Goal: Submit feedback/report problem: Submit feedback/report problem

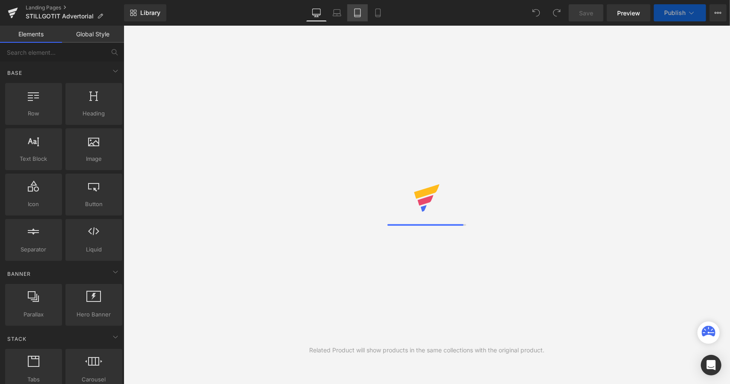
click at [361, 17] on icon at bounding box center [358, 13] width 6 height 8
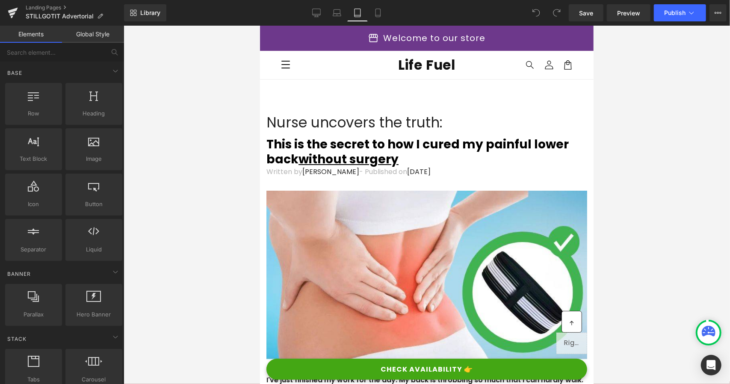
click at [408, 60] on span "Life Fuel" at bounding box center [426, 64] width 57 height 19
click at [329, 15] on link "Laptop" at bounding box center [337, 12] width 21 height 17
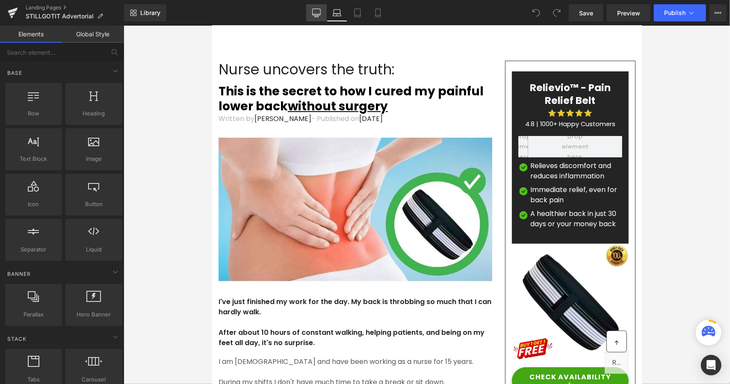
click at [316, 15] on icon at bounding box center [316, 12] width 8 height 6
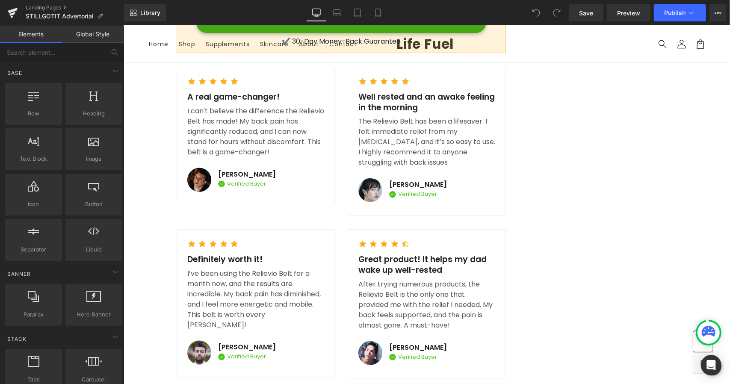
scroll to position [6210, 0]
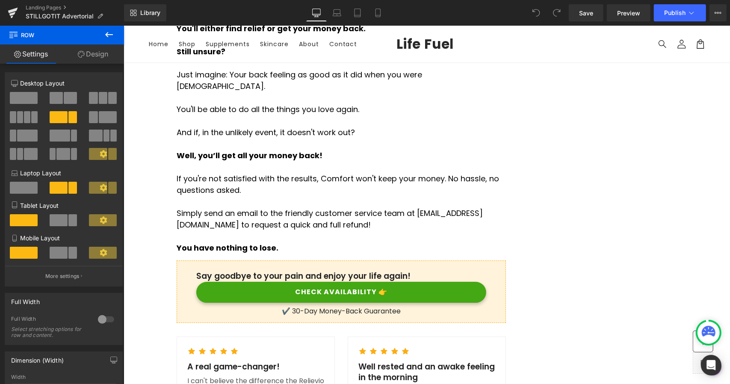
scroll to position [6034, 0]
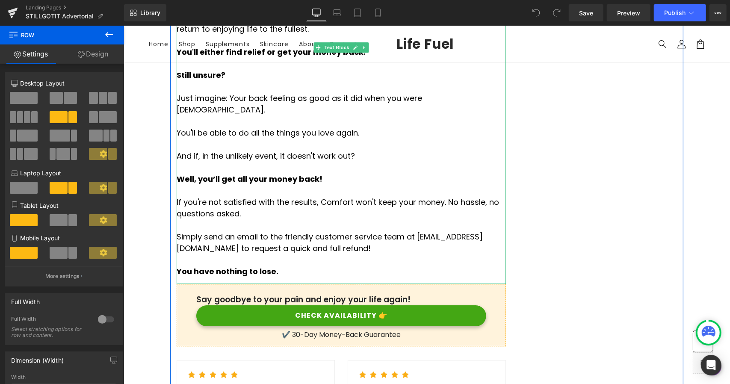
click at [372, 231] on p "Simply send an email to the friendly customer service team at [EMAIL_ADDRESS][D…" at bounding box center [340, 242] width 329 height 23
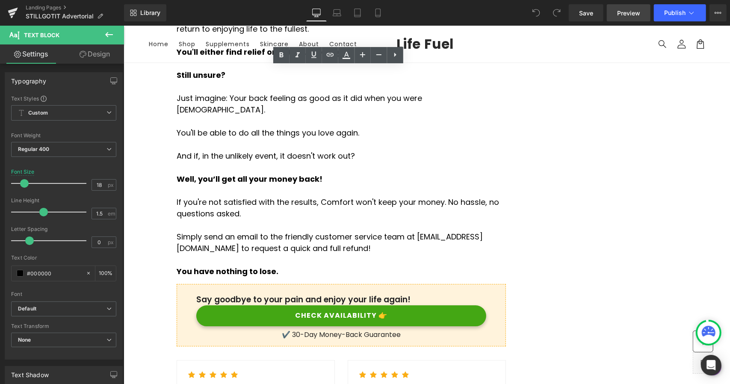
click at [622, 9] on span "Preview" at bounding box center [628, 13] width 23 height 9
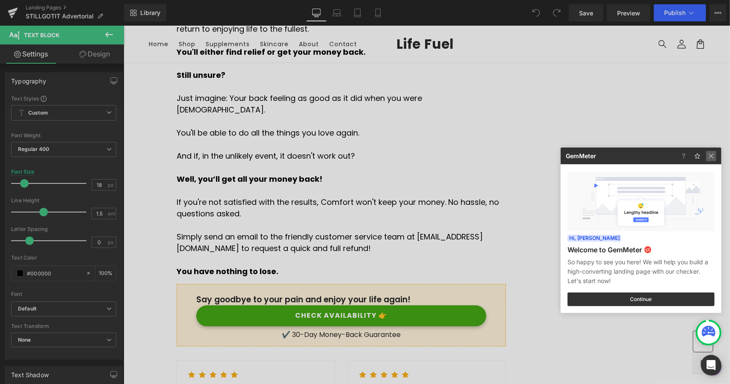
click at [710, 155] on img at bounding box center [711, 156] width 10 height 10
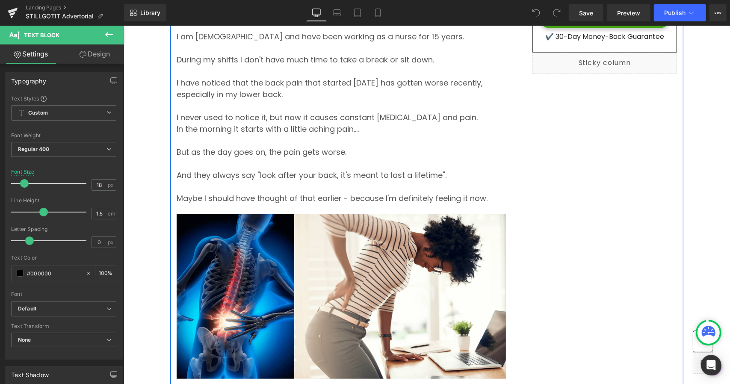
scroll to position [257, 0]
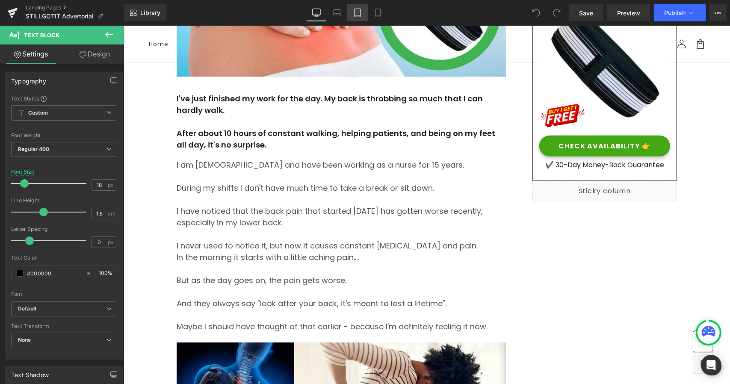
click at [360, 16] on icon at bounding box center [357, 13] width 9 height 9
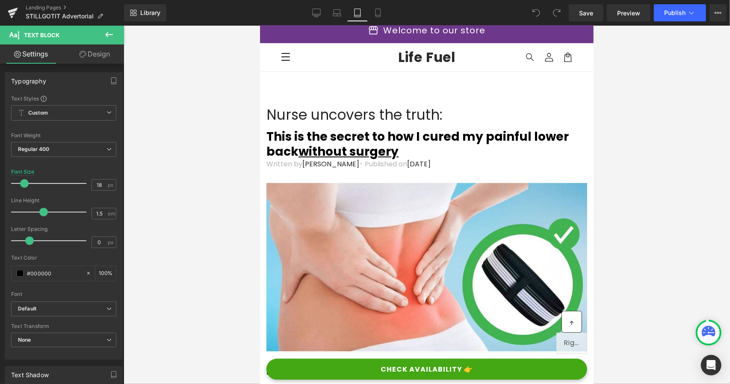
scroll to position [0, 0]
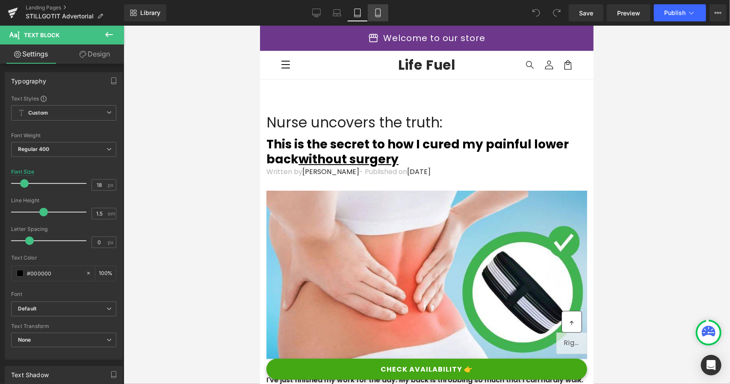
click at [375, 12] on icon at bounding box center [378, 13] width 9 height 9
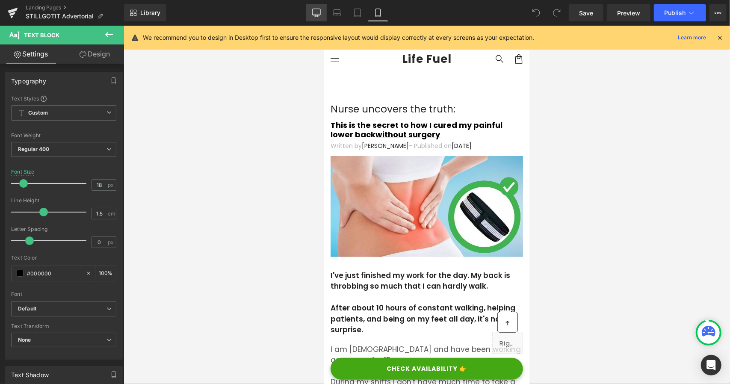
drag, startPoint x: 319, startPoint y: 16, endPoint x: 314, endPoint y: 15, distance: 5.2
click at [319, 16] on icon at bounding box center [316, 13] width 9 height 9
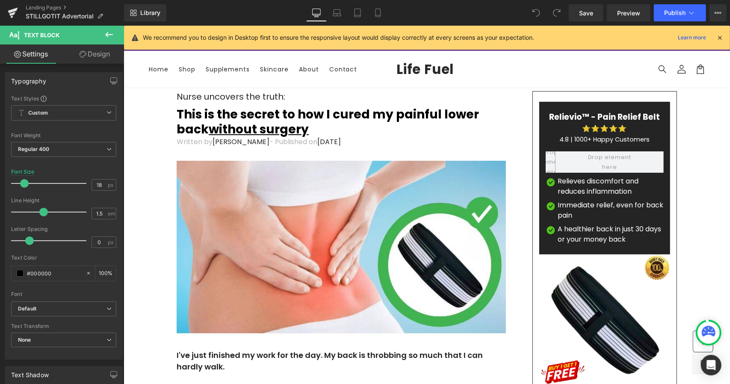
click at [109, 36] on icon at bounding box center [109, 35] width 10 height 10
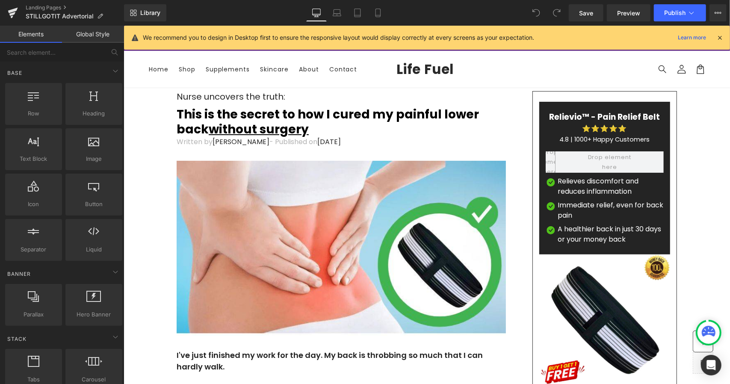
click at [92, 40] on link "Global Style" at bounding box center [93, 34] width 62 height 17
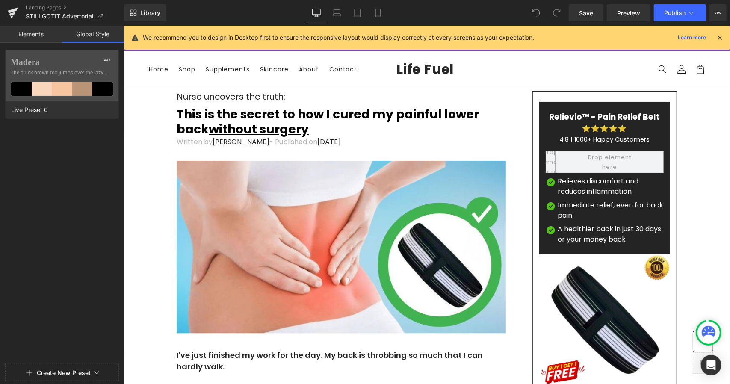
click at [38, 35] on link "Elements" at bounding box center [31, 34] width 62 height 17
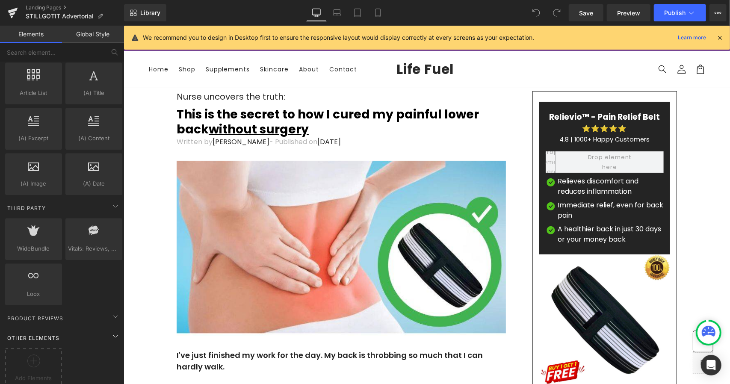
click at [74, 329] on div "Other Elements" at bounding box center [63, 337] width 121 height 17
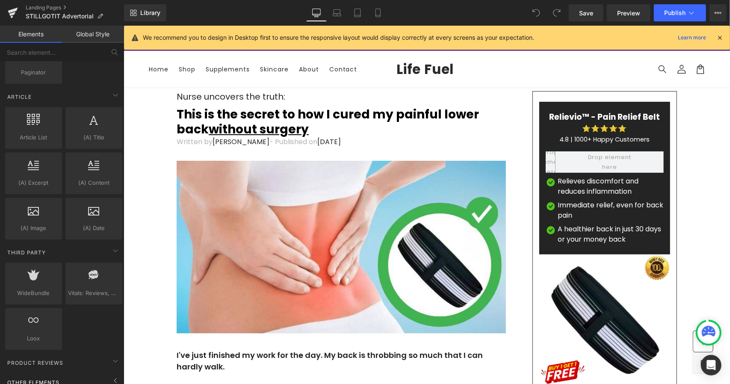
click at [95, 374] on div "Other Elements" at bounding box center [63, 382] width 121 height 17
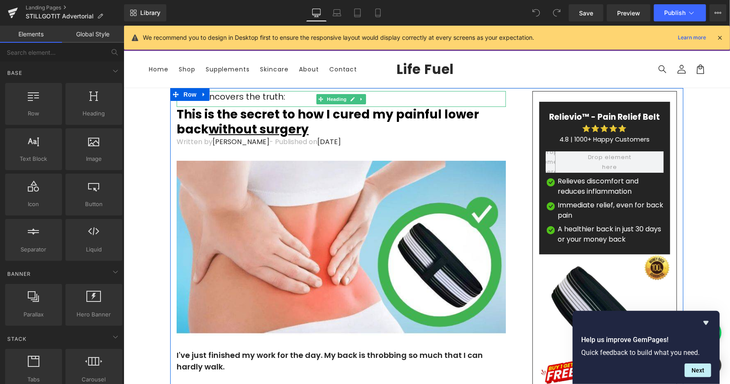
click at [237, 97] on span "Nurse uncovers the truth:" at bounding box center [230, 96] width 109 height 12
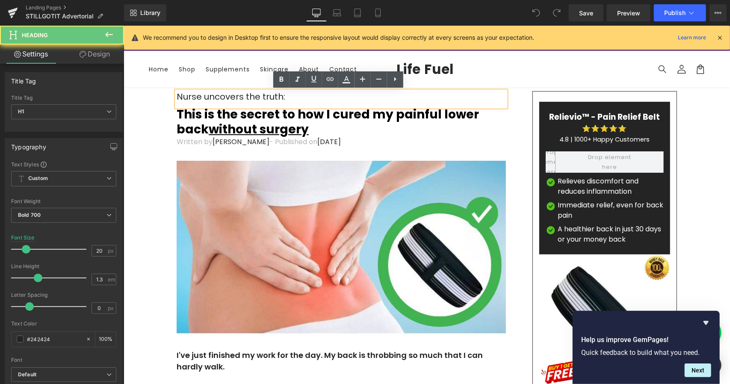
click at [237, 97] on span "Nurse uncovers the truth:" at bounding box center [230, 96] width 109 height 12
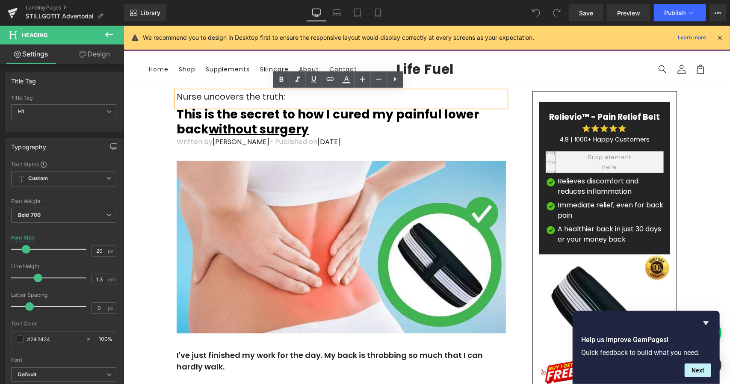
click at [237, 97] on span "Nurse uncovers the truth:" at bounding box center [230, 96] width 109 height 12
click at [246, 98] on span "Nurse uncovers the truth:" at bounding box center [230, 96] width 109 height 12
drag, startPoint x: 275, startPoint y: 97, endPoint x: 225, endPoint y: 102, distance: 51.2
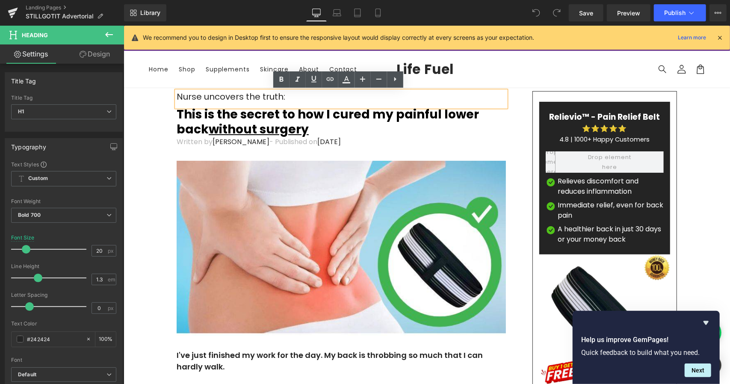
click at [225, 102] on span "Nurse uncovers the truth:" at bounding box center [230, 96] width 109 height 12
drag, startPoint x: 226, startPoint y: 97, endPoint x: 299, endPoint y: 101, distance: 72.8
click at [299, 101] on h1 "Nurse uncovers the truth:" at bounding box center [340, 96] width 329 height 11
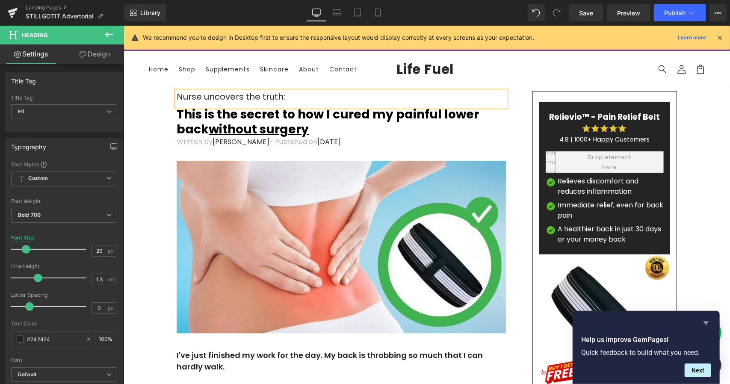
click at [705, 321] on icon "Hide survey" at bounding box center [706, 323] width 5 height 4
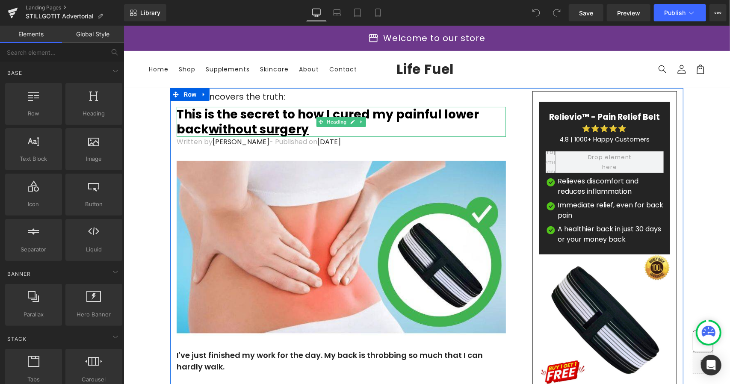
click at [254, 128] on u "without surgery" at bounding box center [258, 129] width 100 height 17
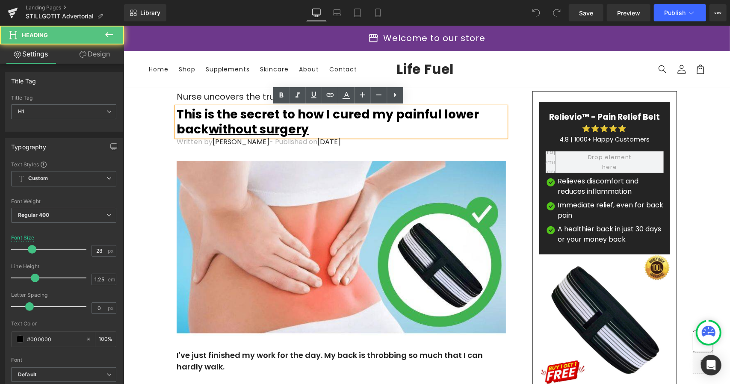
click at [255, 124] on u "without surgery" at bounding box center [258, 129] width 100 height 17
drag, startPoint x: 263, startPoint y: 124, endPoint x: 315, endPoint y: 129, distance: 51.6
click at [315, 129] on h1 "This is the secret to how I cured my painful lower back without surgery" at bounding box center [340, 121] width 329 height 30
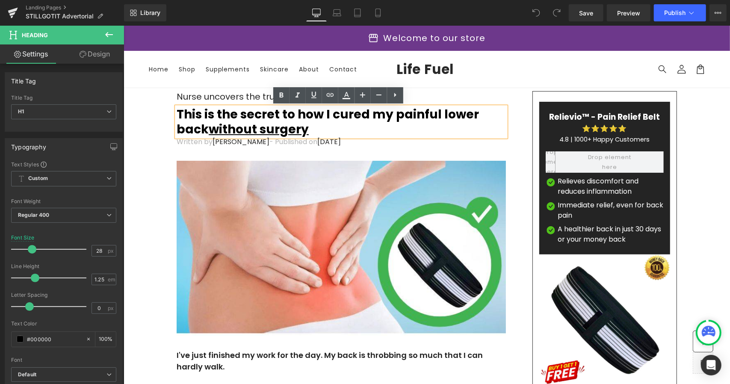
click at [316, 129] on h1 "This is the secret to how I cured my painful lower back without surgery" at bounding box center [340, 121] width 329 height 30
click at [359, 10] on icon at bounding box center [357, 13] width 9 height 9
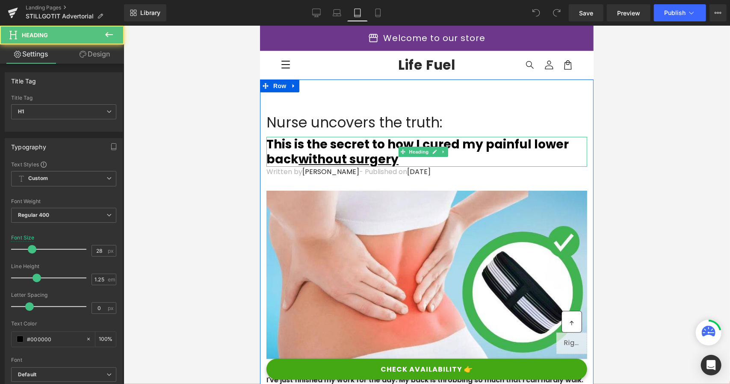
click at [332, 136] on strong "This is the secret to how I cured my painful lower back without surgery" at bounding box center [417, 152] width 302 height 32
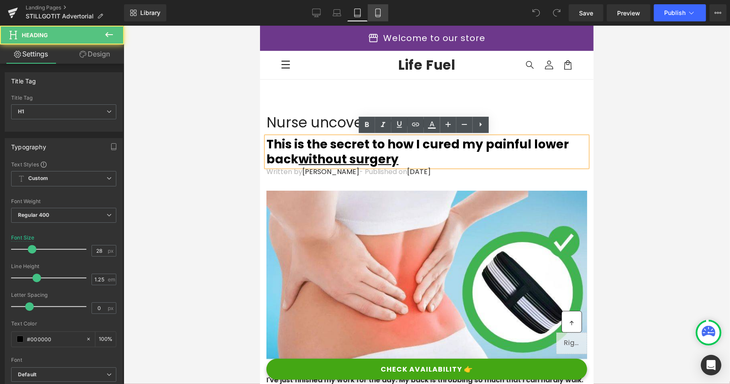
click at [376, 16] on icon at bounding box center [378, 13] width 9 height 9
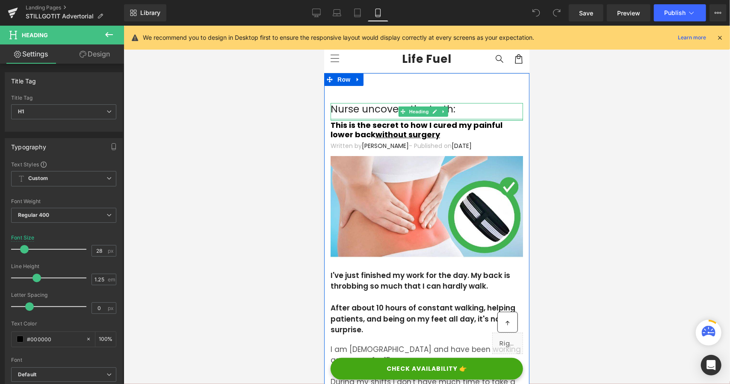
click at [345, 122] on strong "This is the secret to how I cured my painful lower back without surgery" at bounding box center [416, 129] width 172 height 21
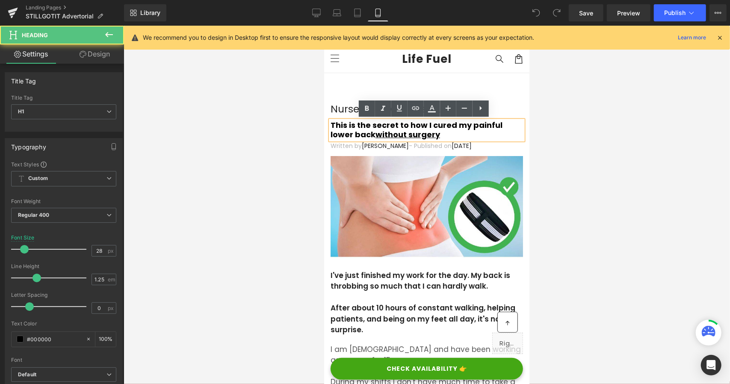
click at [346, 126] on strong "This is the secret to how I cured my painful lower back without surgery" at bounding box center [416, 129] width 172 height 21
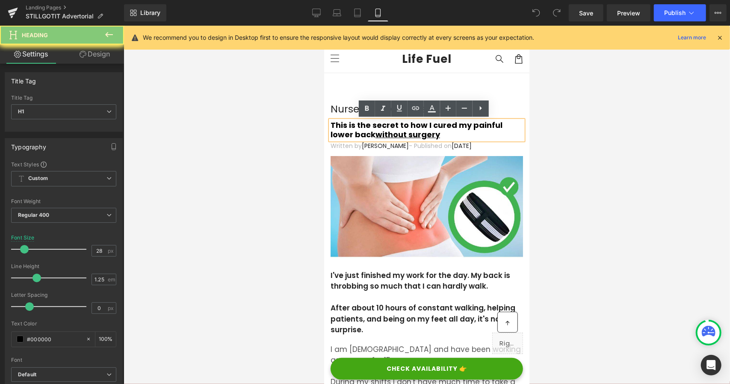
click at [346, 126] on strong "This is the secret to how I cured my painful lower back without surgery" at bounding box center [416, 129] width 172 height 21
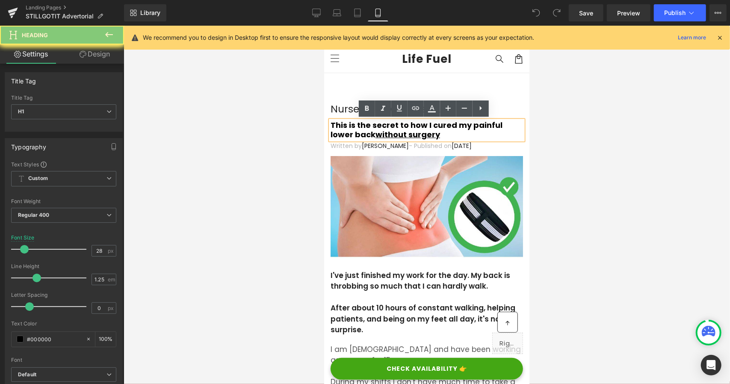
click at [346, 126] on strong "This is the secret to how I cured my painful lower back without surgery" at bounding box center [416, 129] width 172 height 21
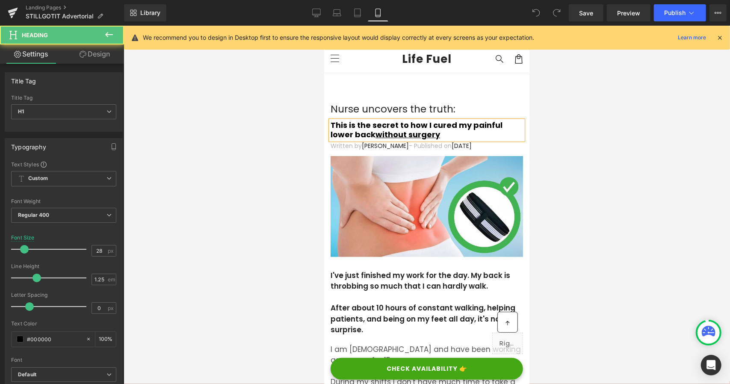
click at [361, 133] on strong "This is the secret to how I cured my painful lower back without surgery" at bounding box center [416, 129] width 172 height 21
click at [373, 279] on p "I've just finished my work for the day. My back is throbbing so much that I can…" at bounding box center [426, 281] width 192 height 22
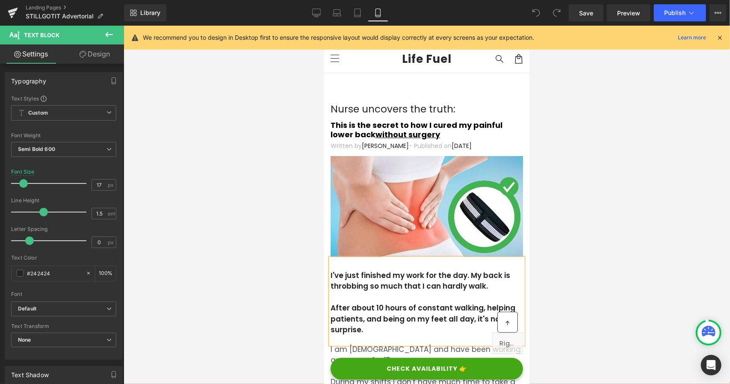
click at [373, 279] on p "I've just finished my work for the day. My back is throbbing so much that I can…" at bounding box center [426, 281] width 192 height 22
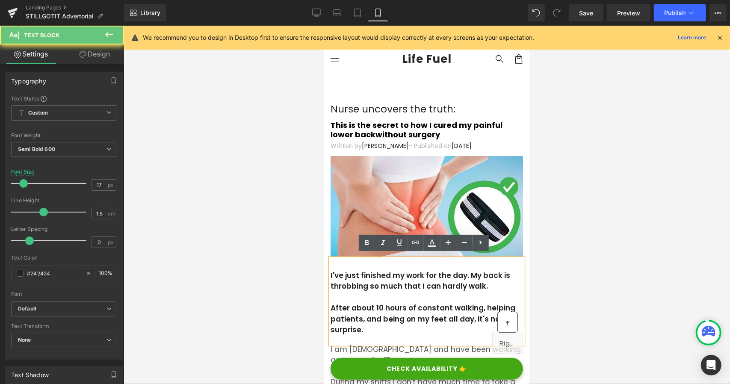
click at [373, 279] on p "I've just finished my work for the day. My back is throbbing so much that I can…" at bounding box center [426, 281] width 192 height 22
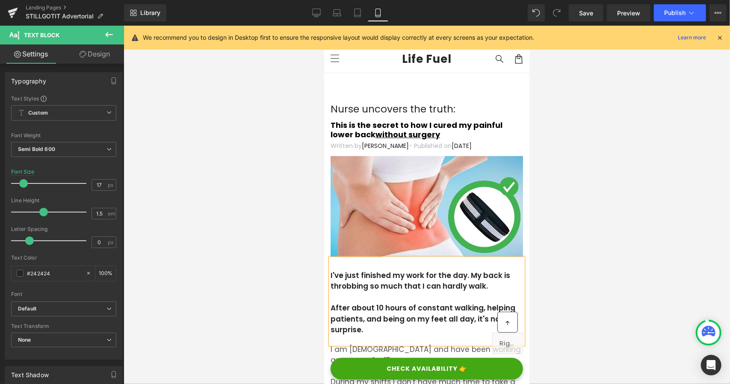
click at [373, 279] on p "I've just finished my work for the day. My back is throbbing so much that I can…" at bounding box center [426, 281] width 192 height 22
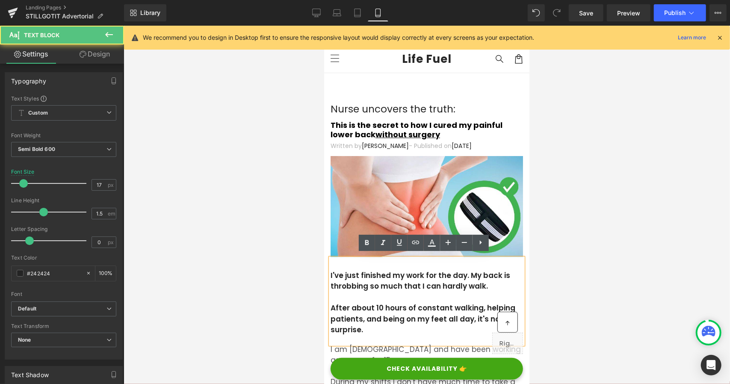
click at [373, 279] on p "I've just finished my work for the day. My back is throbbing so much that I can…" at bounding box center [426, 281] width 192 height 22
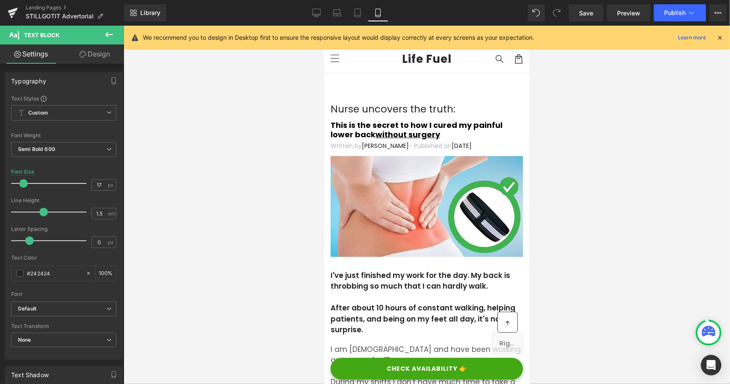
click at [110, 36] on icon at bounding box center [109, 35] width 10 height 10
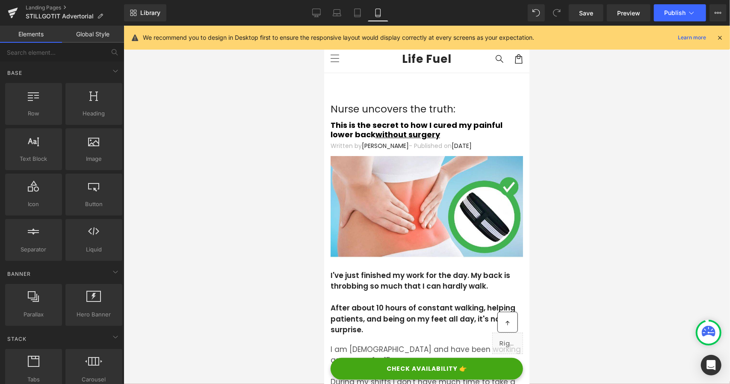
click at [369, 299] on div "I've just finished my work for the day. My back is throbbing so much that I can…" at bounding box center [426, 301] width 192 height 86
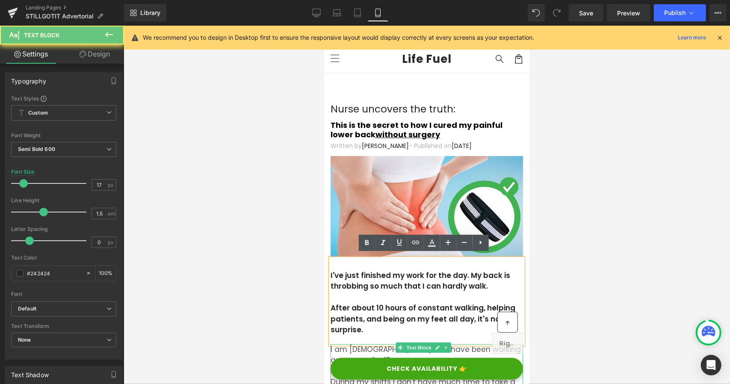
drag, startPoint x: 375, startPoint y: 328, endPoint x: 381, endPoint y: 344, distance: 17.3
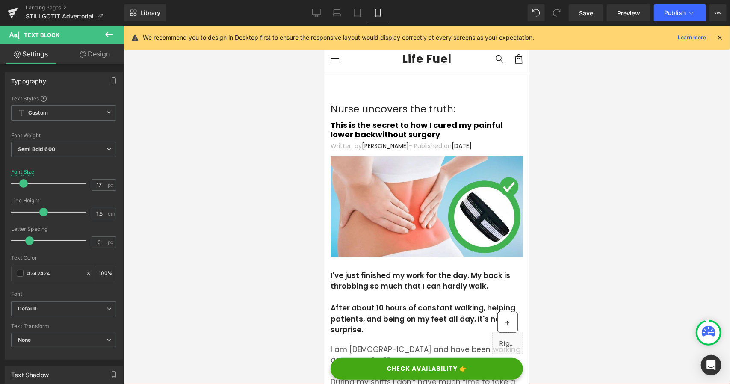
click at [379, 344] on p "I am [DEMOGRAPHIC_DATA] and have been working as a nurse for 15 years." at bounding box center [426, 355] width 192 height 22
click at [377, 347] on div "Rendering Content" at bounding box center [365, 350] width 53 height 9
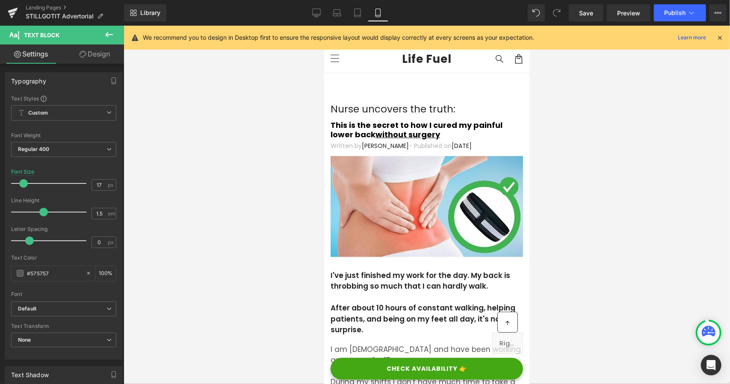
click at [377, 347] on div "Rendering Content" at bounding box center [365, 350] width 53 height 9
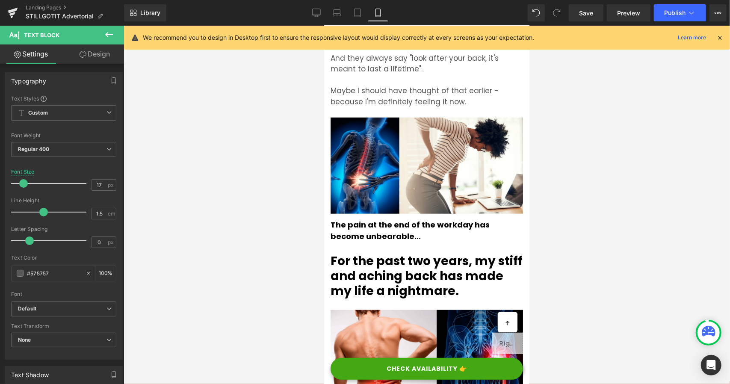
scroll to position [470, 0]
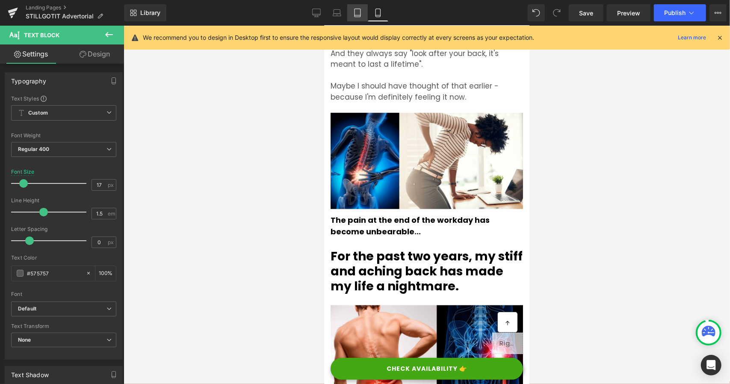
click at [316, 14] on icon at bounding box center [316, 14] width 8 height 0
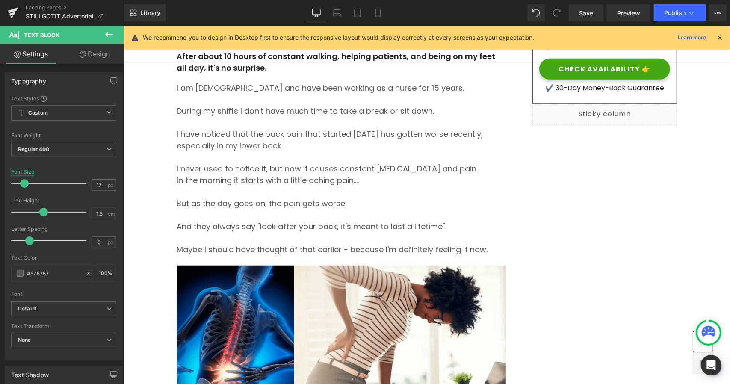
scroll to position [330, 0]
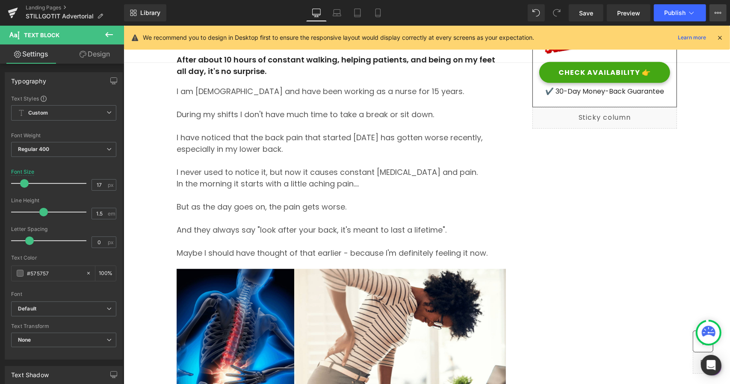
click at [719, 11] on icon at bounding box center [718, 12] width 7 height 7
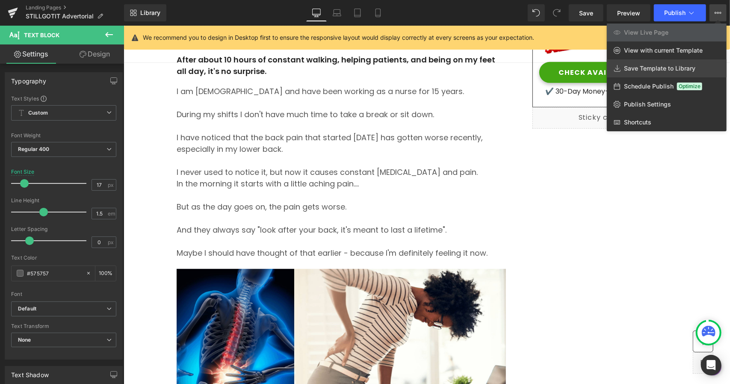
drag, startPoint x: 629, startPoint y: 65, endPoint x: 494, endPoint y: 40, distance: 136.6
click at [629, 65] on span "Save Template to Library" at bounding box center [659, 69] width 71 height 8
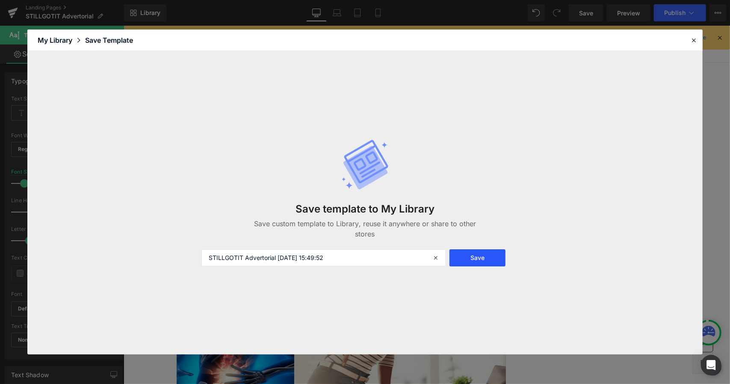
click at [471, 261] on button "Save" at bounding box center [478, 257] width 56 height 17
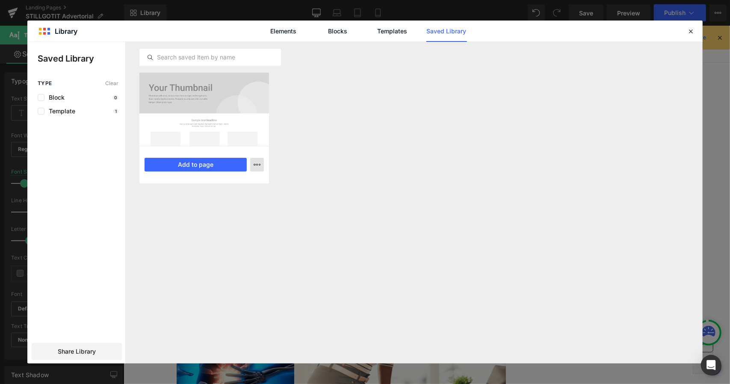
click at [253, 167] on button "button" at bounding box center [257, 165] width 14 height 14
click at [192, 166] on div at bounding box center [364, 203] width 675 height 322
click at [192, 165] on button "Add to page" at bounding box center [196, 165] width 102 height 14
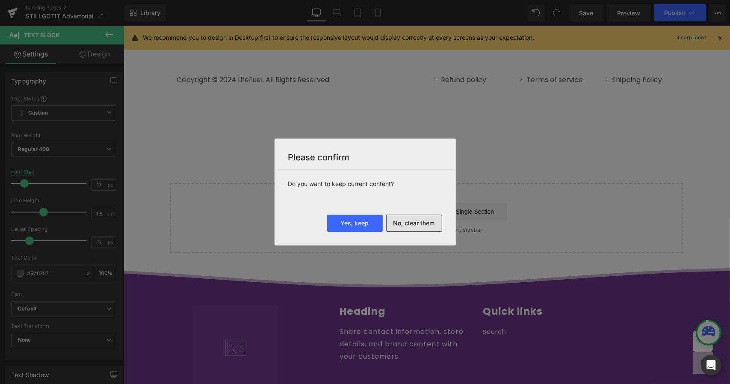
scroll to position [6681, 0]
click at [413, 226] on button "No, clear them" at bounding box center [414, 223] width 56 height 17
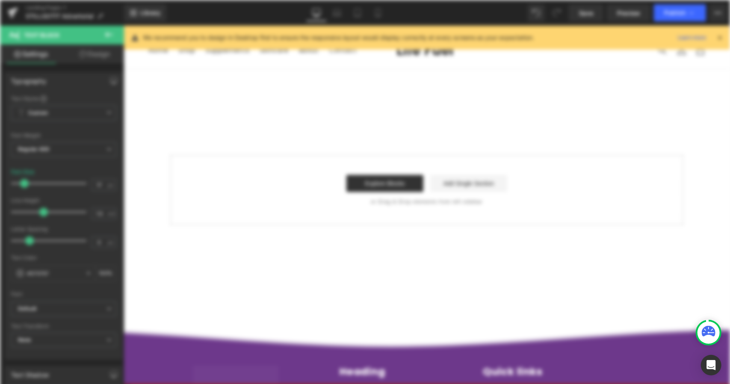
scroll to position [0, 0]
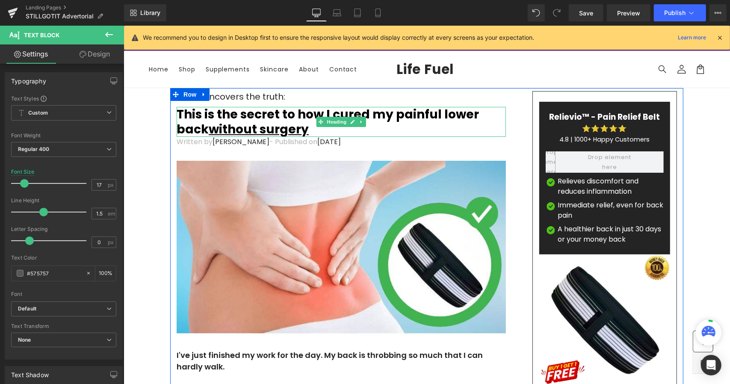
click at [250, 121] on u "without surgery" at bounding box center [258, 129] width 100 height 17
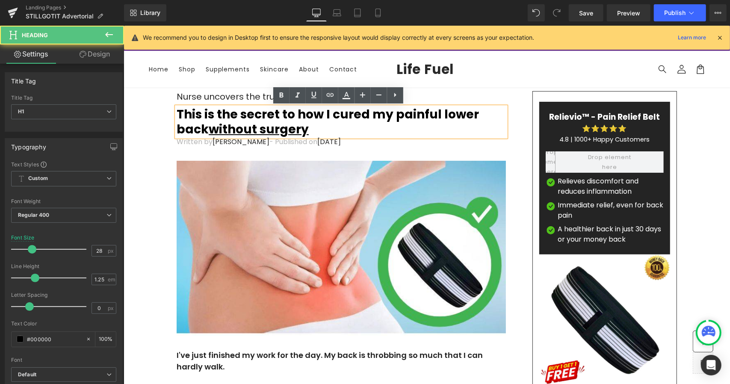
click at [251, 121] on u "without surgery" at bounding box center [258, 129] width 100 height 17
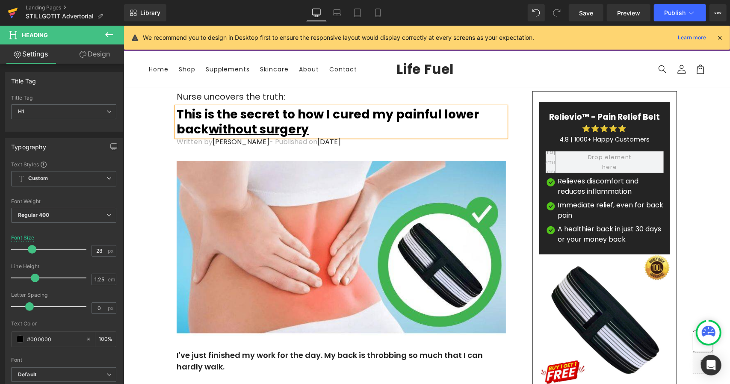
click at [17, 12] on icon at bounding box center [13, 12] width 10 height 21
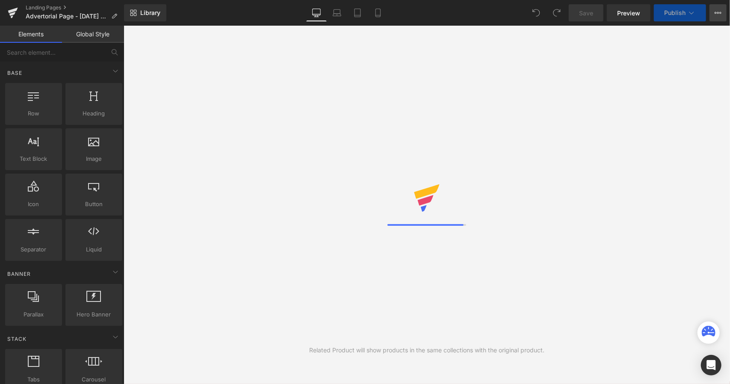
click at [721, 11] on icon at bounding box center [718, 12] width 7 height 7
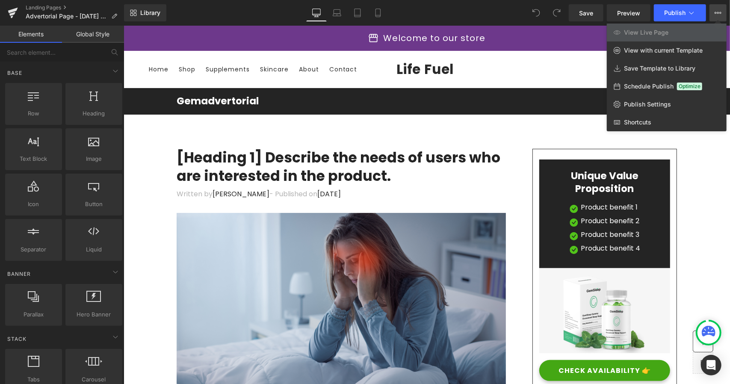
click at [332, 151] on div at bounding box center [427, 205] width 606 height 358
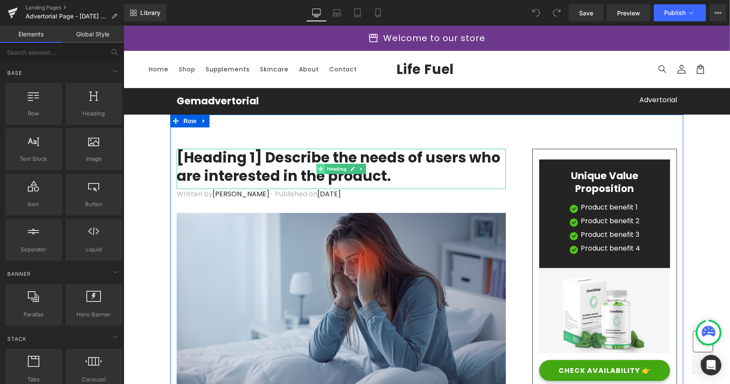
click at [316, 166] on span at bounding box center [320, 168] width 9 height 10
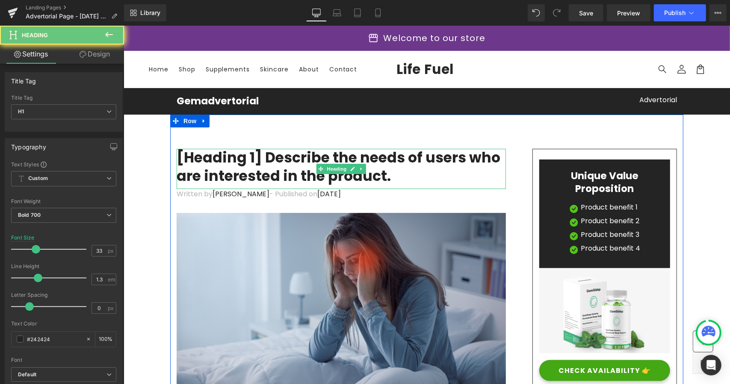
click at [294, 161] on h1 "[Heading 1] Describe the needs of users who are interested in the product." at bounding box center [340, 166] width 329 height 37
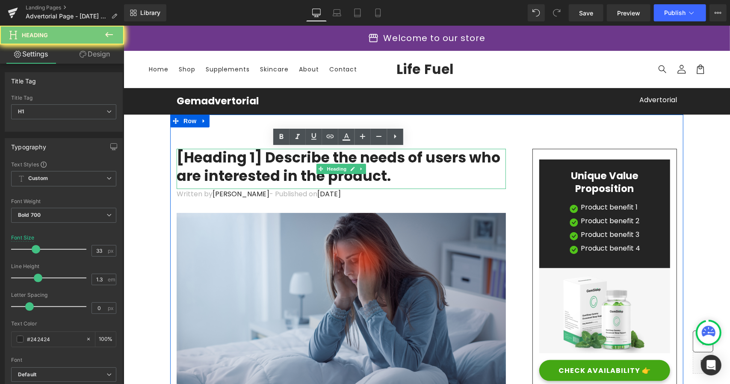
click at [294, 161] on h1 "[Heading 1] Describe the needs of users who are interested in the product." at bounding box center [340, 166] width 329 height 37
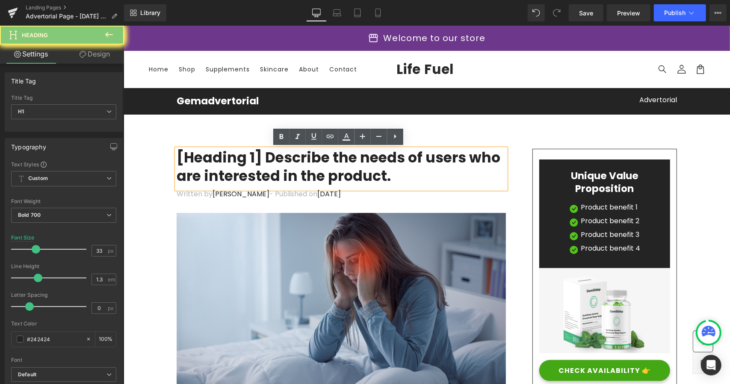
click at [294, 161] on h1 "[Heading 1] Describe the needs of users who are interested in the product." at bounding box center [340, 166] width 329 height 37
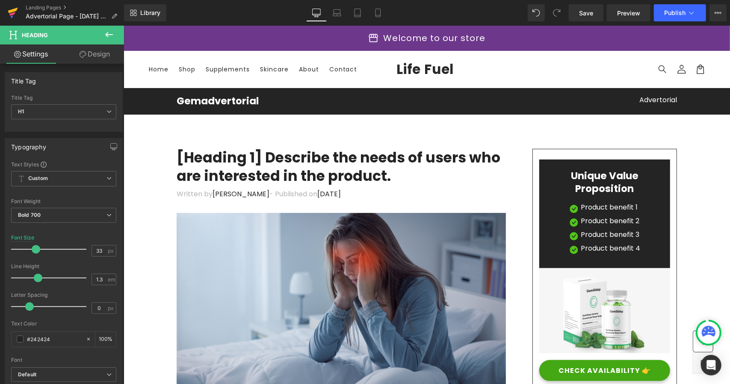
click at [10, 14] on icon at bounding box center [12, 14] width 6 height 4
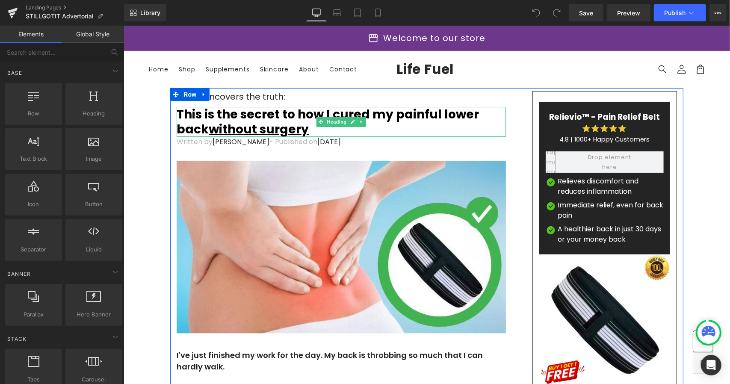
click at [249, 123] on u "without surgery" at bounding box center [258, 129] width 100 height 17
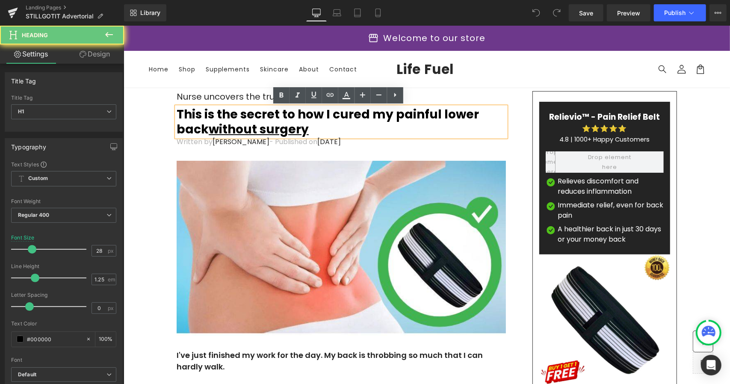
click at [249, 123] on u "without surgery" at bounding box center [258, 129] width 100 height 17
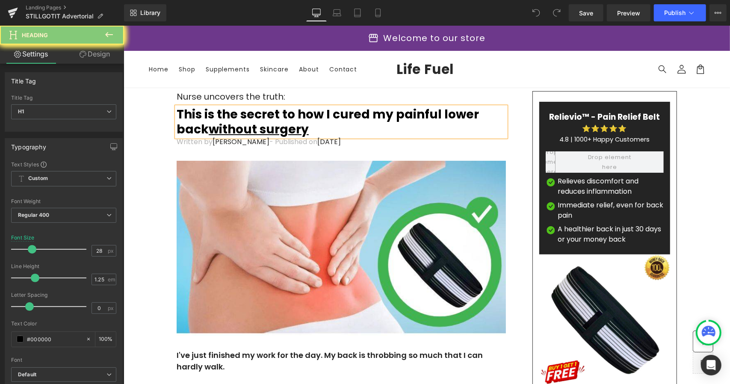
click at [249, 123] on u "without surgery" at bounding box center [258, 129] width 100 height 17
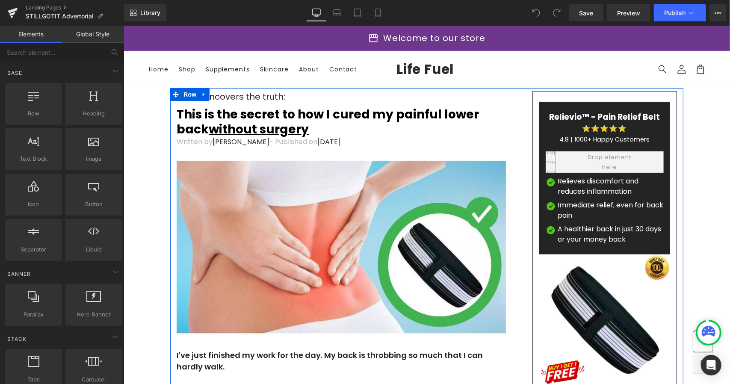
click at [293, 122] on u "without surgery" at bounding box center [258, 129] width 100 height 17
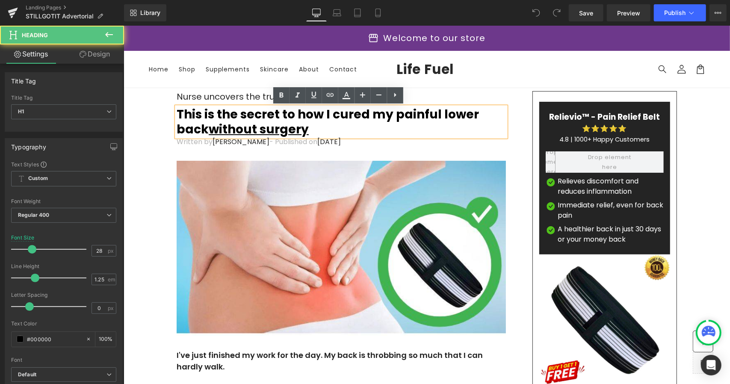
click at [275, 123] on u "without surgery" at bounding box center [258, 129] width 100 height 17
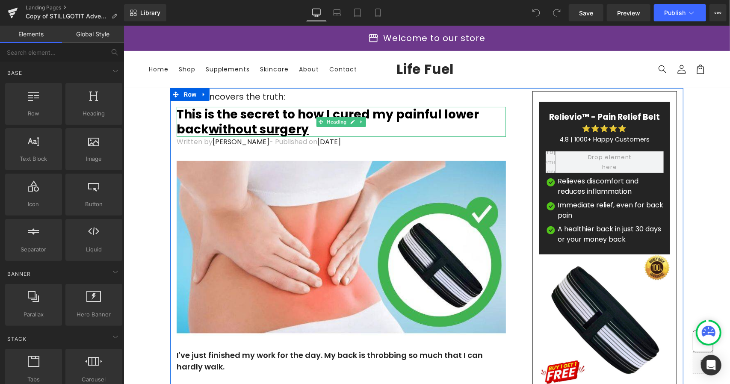
click at [289, 115] on strong "This is the secret to how I cured my painful lower back without surgery" at bounding box center [327, 122] width 302 height 32
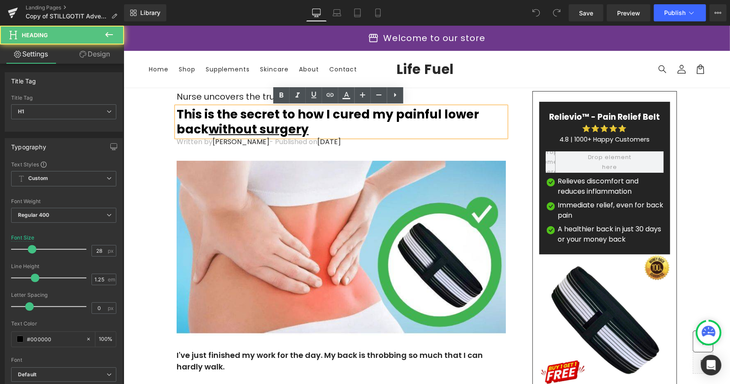
click at [284, 118] on strong "This is the secret to how I cured my painful lower back without surgery" at bounding box center [327, 122] width 302 height 32
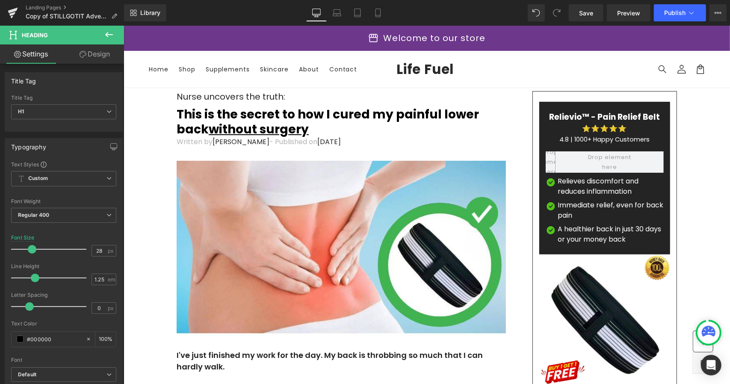
click at [107, 35] on icon at bounding box center [109, 35] width 10 height 10
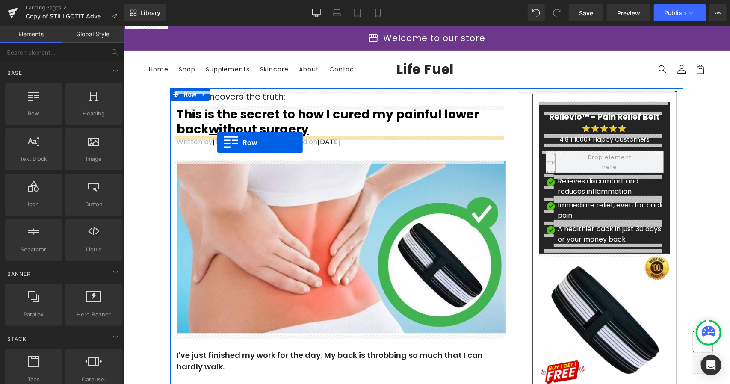
drag, startPoint x: 160, startPoint y: 123, endPoint x: 217, endPoint y: 142, distance: 59.9
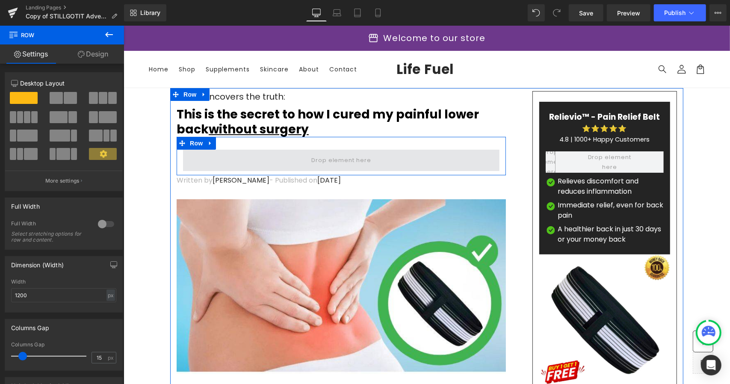
click at [213, 159] on span at bounding box center [341, 159] width 316 height 21
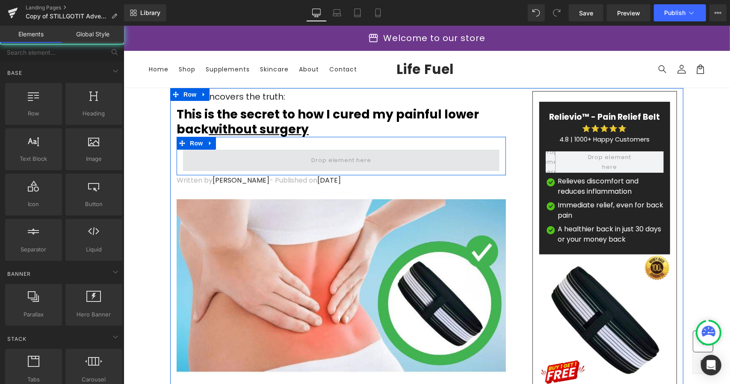
click at [311, 159] on span at bounding box center [341, 160] width 66 height 14
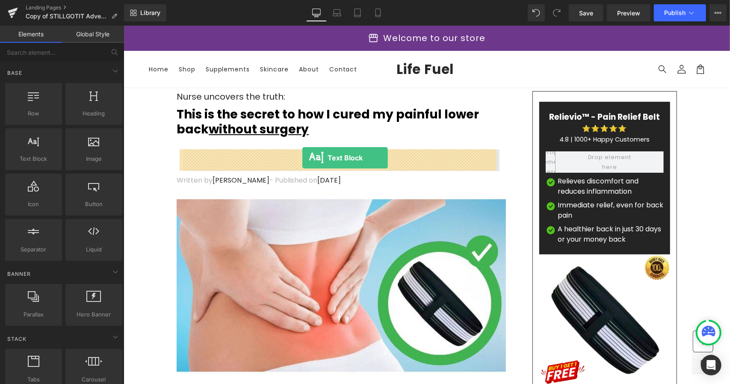
drag, startPoint x: 159, startPoint y: 174, endPoint x: 302, endPoint y: 157, distance: 143.8
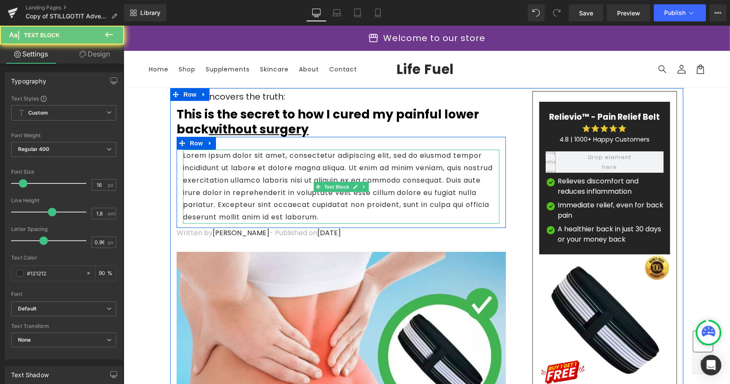
click at [269, 169] on p "Lorem ipsum dolor sit amet, consectetur adipiscing elit, sed do eiusmod tempor …" at bounding box center [341, 186] width 316 height 74
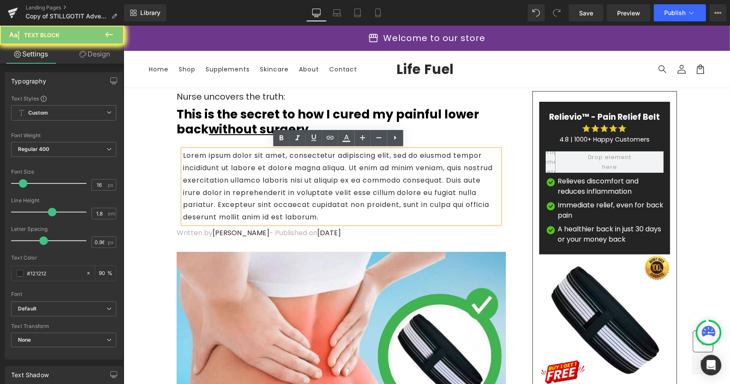
click at [269, 169] on p "Lorem ipsum dolor sit amet, consectetur adipiscing elit, sed do eiusmod tempor …" at bounding box center [341, 186] width 316 height 74
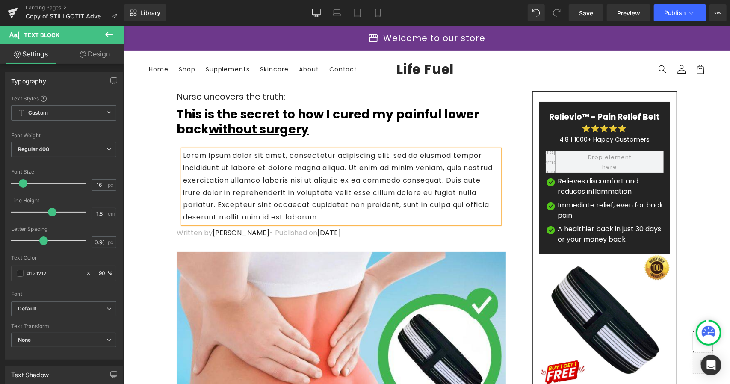
click at [269, 169] on p "Lorem ipsum dolor sit amet, consectetur adipiscing elit, sed do eiusmod tempor …" at bounding box center [341, 186] width 316 height 74
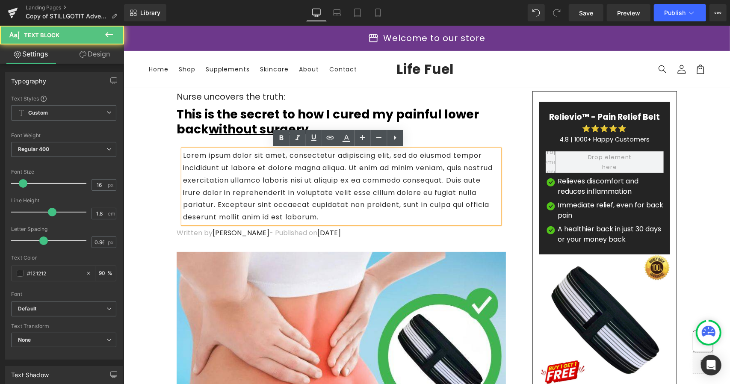
click at [269, 169] on p "Lorem ipsum dolor sit amet, consectetur adipiscing elit, sed do eiusmod tempor …" at bounding box center [341, 186] width 316 height 74
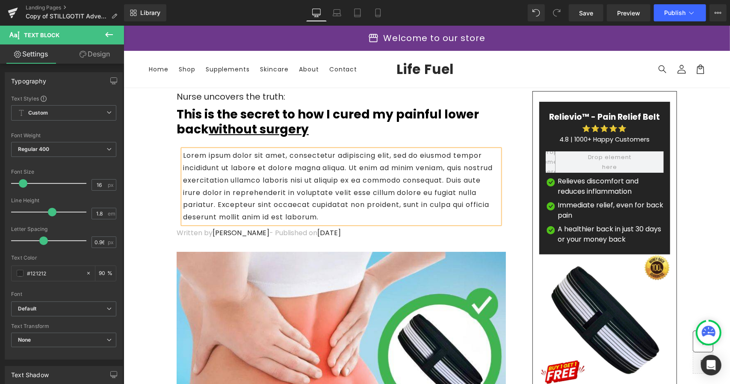
click at [269, 169] on p "Lorem ipsum dolor sit amet, consectetur adipiscing elit, sed do eiusmod tempor …" at bounding box center [341, 186] width 316 height 74
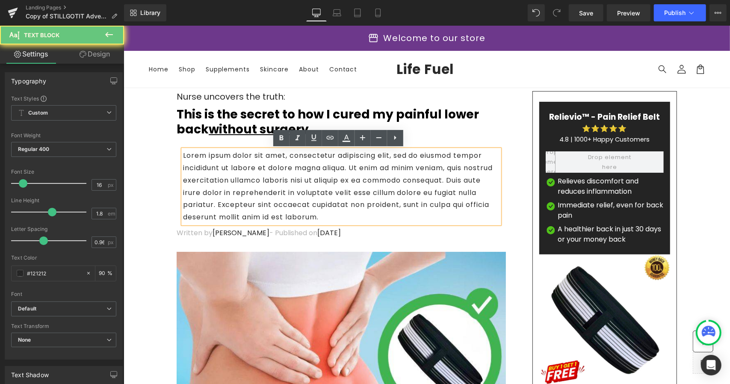
click at [269, 169] on p "Lorem ipsum dolor sit amet, consectetur adipiscing elit, sed do eiusmod tempor …" at bounding box center [341, 186] width 316 height 74
drag, startPoint x: 269, startPoint y: 169, endPoint x: 411, endPoint y: 200, distance: 145.5
click at [411, 200] on p "Lorem ipsum dolor sit amet, consectetur adipiscing elit, sed do eiusmod tempor …" at bounding box center [341, 186] width 316 height 74
drag, startPoint x: 426, startPoint y: 204, endPoint x: 284, endPoint y: 175, distance: 144.8
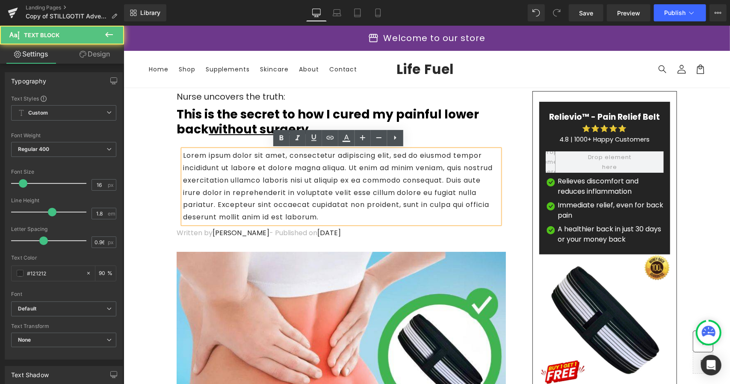
click at [253, 175] on p "Lorem ipsum dolor sit amet, consectetur adipiscing elit, sed do eiusmod tempor …" at bounding box center [341, 186] width 316 height 74
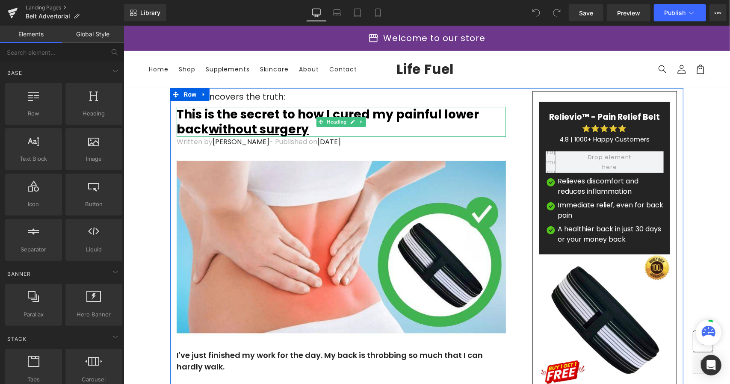
click at [276, 115] on strong "This is the secret to how I cured my painful lower back without surgery" at bounding box center [327, 122] width 302 height 32
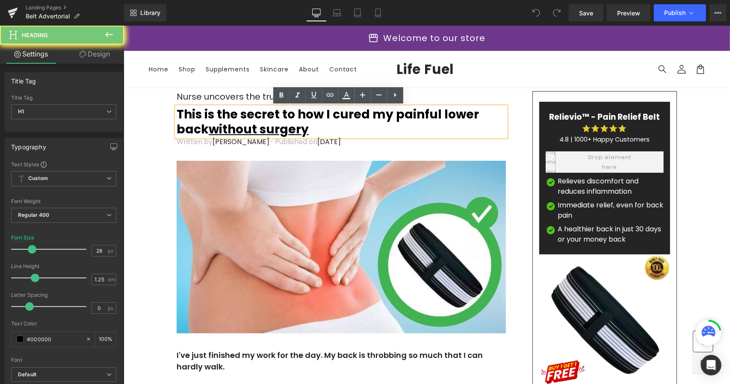
click at [276, 115] on strong "This is the secret to how I cured my painful lower back without surgery" at bounding box center [327, 122] width 302 height 32
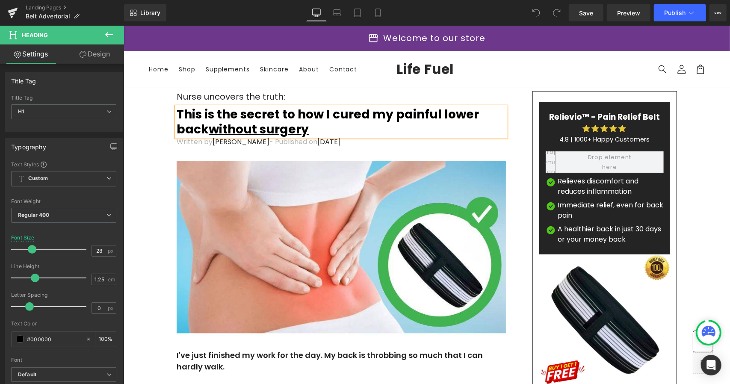
click at [275, 115] on strong "This is the secret to how I cured my painful lower back without surgery" at bounding box center [327, 122] width 302 height 32
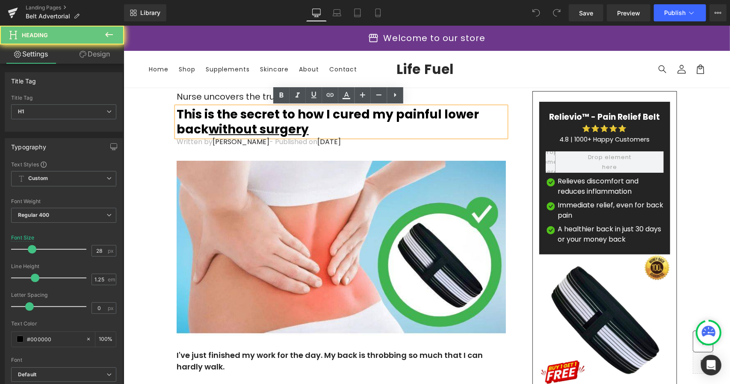
click at [275, 115] on strong "This is the secret to how I cured my painful lower back without surgery" at bounding box center [327, 122] width 302 height 32
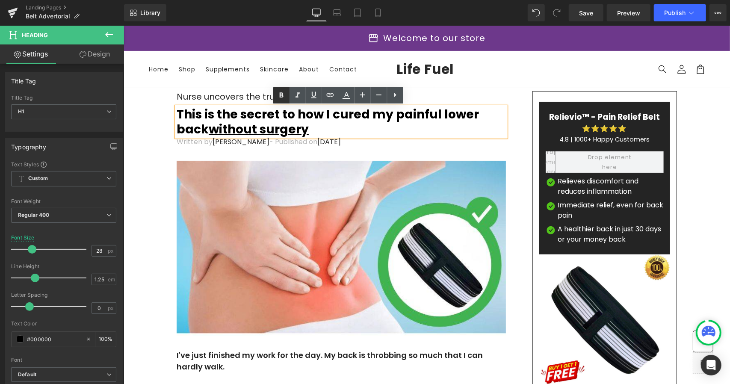
click at [288, 94] on link at bounding box center [281, 95] width 16 height 16
click at [293, 95] on icon at bounding box center [298, 95] width 10 height 10
click at [295, 95] on icon at bounding box center [298, 95] width 10 height 10
click at [284, 123] on u "without surgery" at bounding box center [258, 129] width 100 height 17
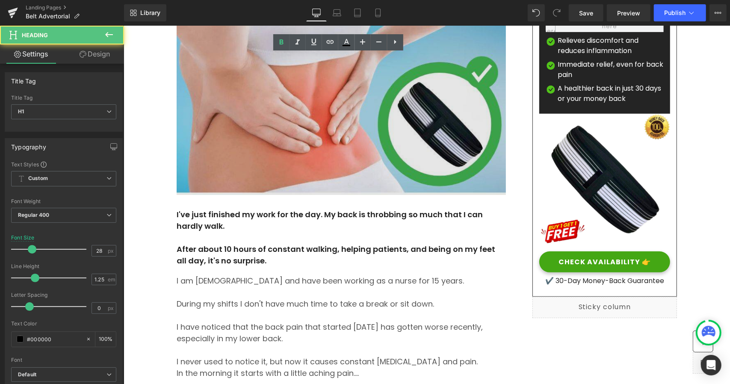
scroll to position [171, 0]
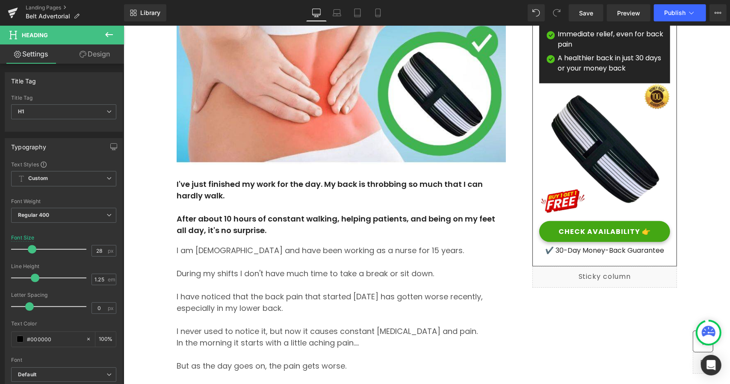
click at [708, 332] on icon at bounding box center [711, 333] width 6 height 2
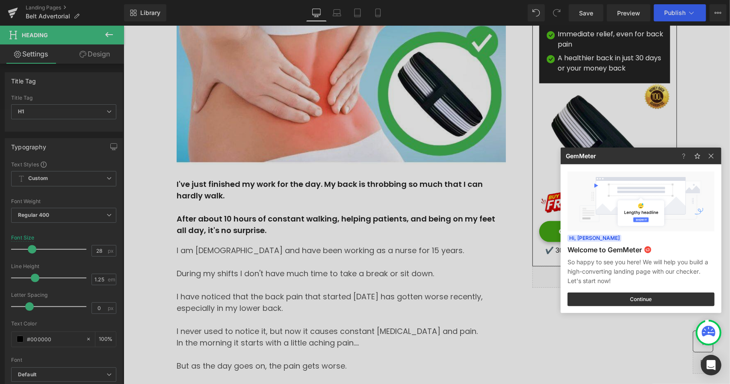
click at [708, 332] on icon at bounding box center [711, 333] width 6 height 2
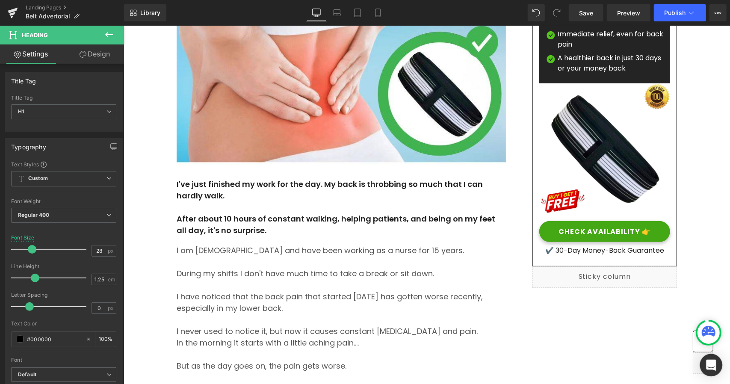
click at [709, 367] on icon "Open Intercom Messenger" at bounding box center [711, 365] width 11 height 11
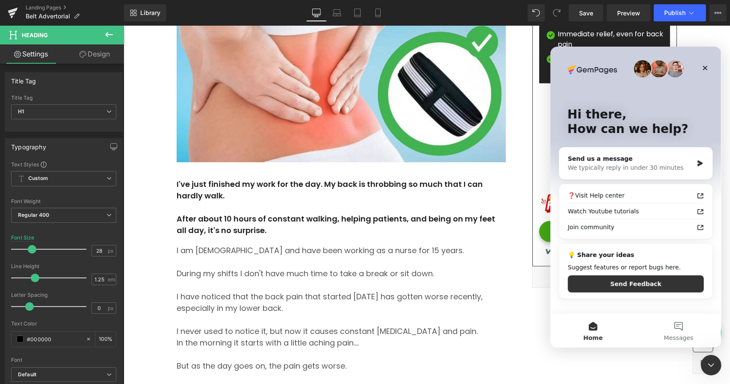
scroll to position [0, 0]
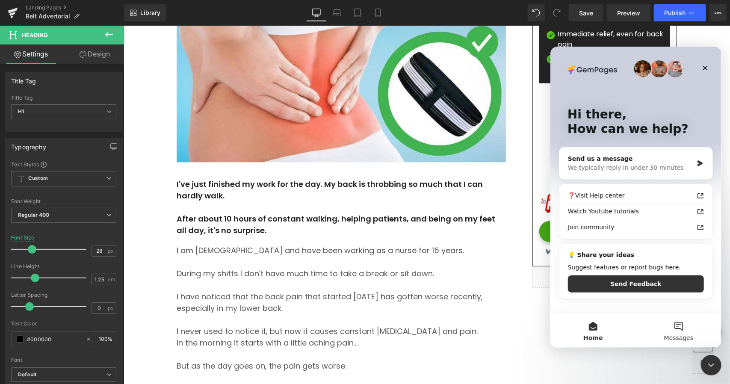
click at [680, 339] on span "Messages" at bounding box center [679, 337] width 30 height 6
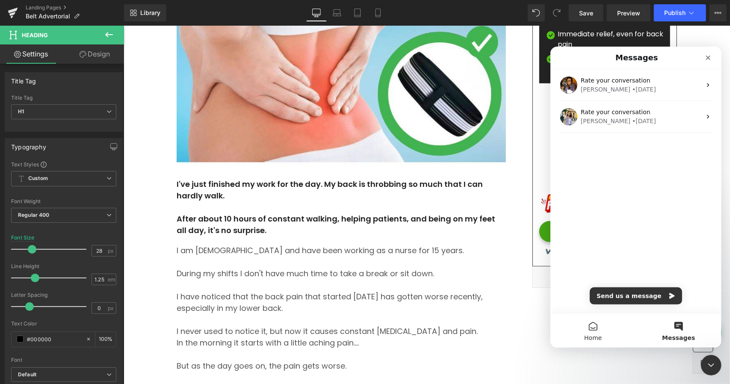
click at [602, 327] on button "Home" at bounding box center [593, 330] width 86 height 34
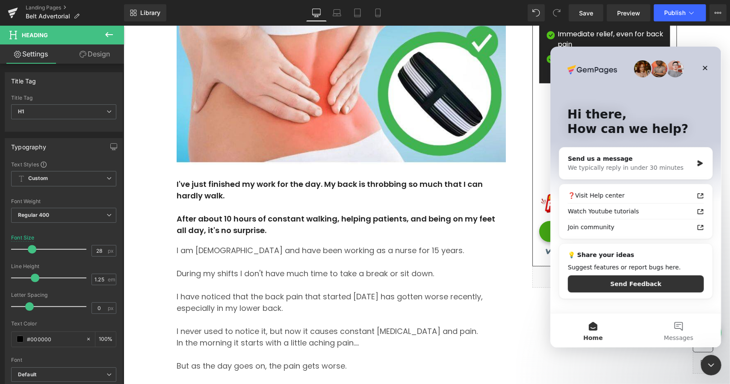
click at [276, 221] on div at bounding box center [365, 179] width 730 height 358
click at [275, 221] on p "After about 10 hours of constant walking, helping patients, and being on my fee…" at bounding box center [340, 224] width 329 height 23
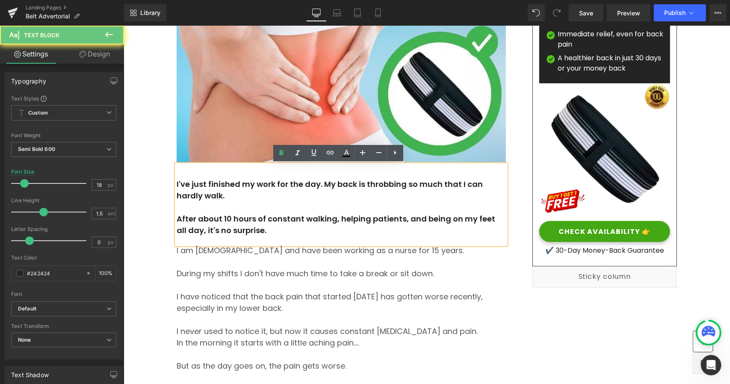
click at [275, 221] on p "After about 10 hours of constant walking, helping patients, and being on my fee…" at bounding box center [340, 224] width 329 height 23
click at [595, 232] on span "Button" at bounding box center [605, 231] width 20 height 10
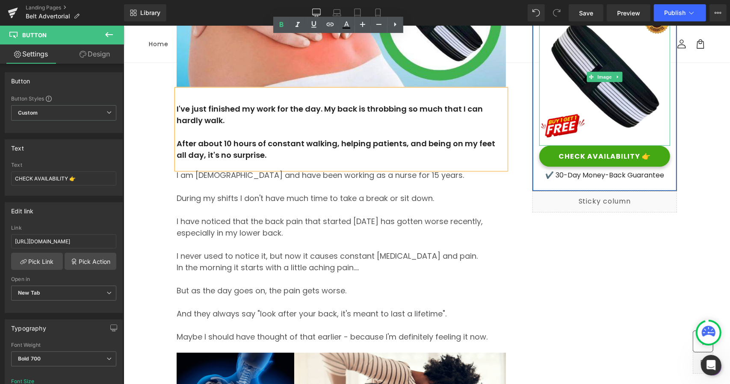
scroll to position [171, 0]
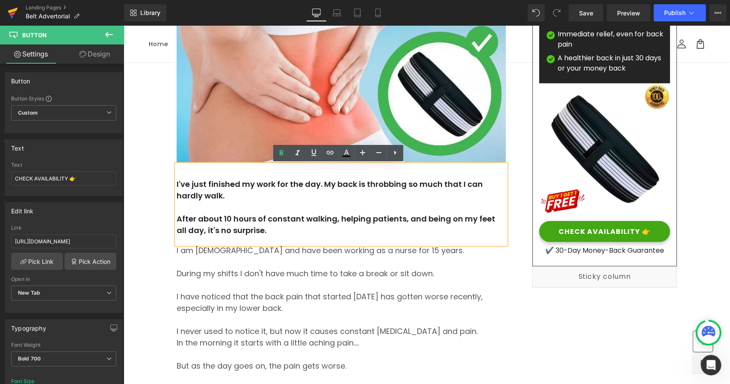
click at [15, 12] on icon at bounding box center [13, 12] width 10 height 21
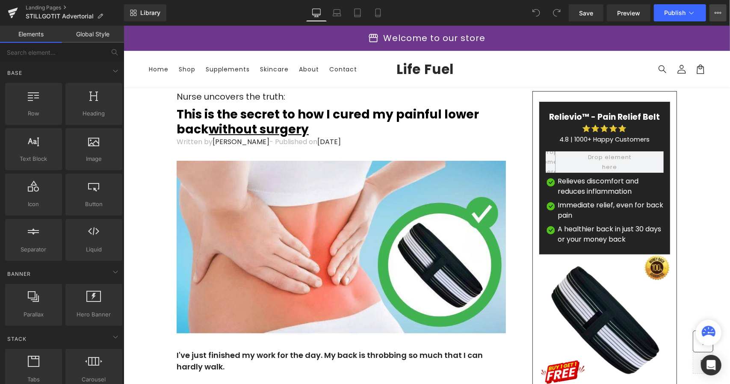
click at [723, 12] on button "View Live Page View with current Template Save Template to Library Schedule Pub…" at bounding box center [718, 12] width 17 height 17
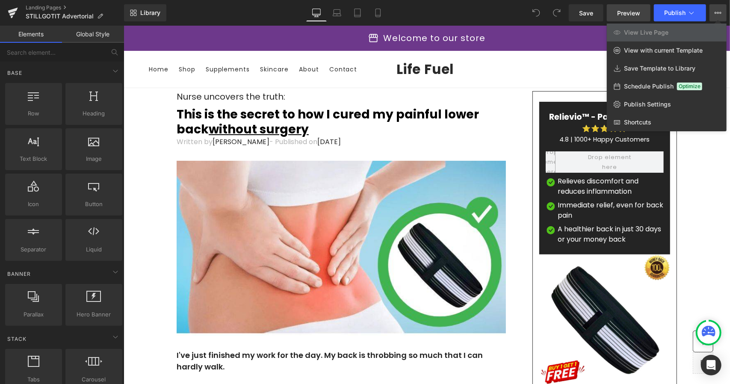
click at [633, 12] on span "Preview" at bounding box center [628, 13] width 23 height 9
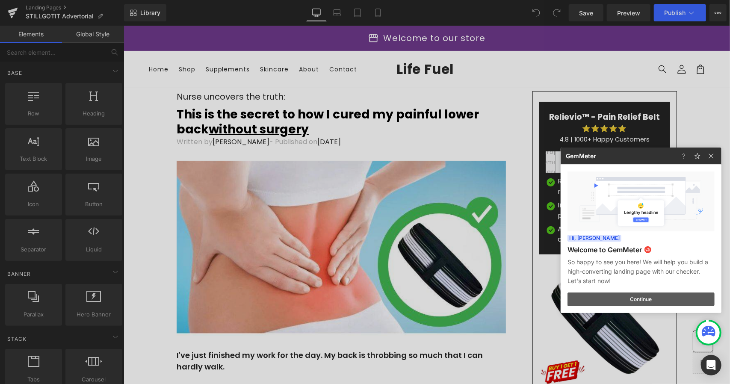
click at [653, 302] on button "Continue" at bounding box center [641, 300] width 147 height 14
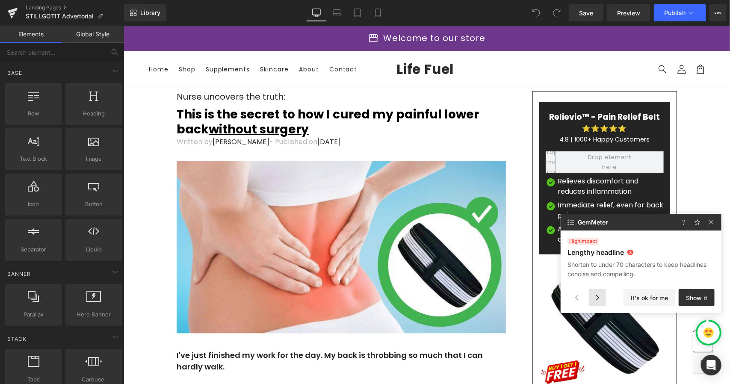
click at [601, 296] on div at bounding box center [597, 297] width 17 height 17
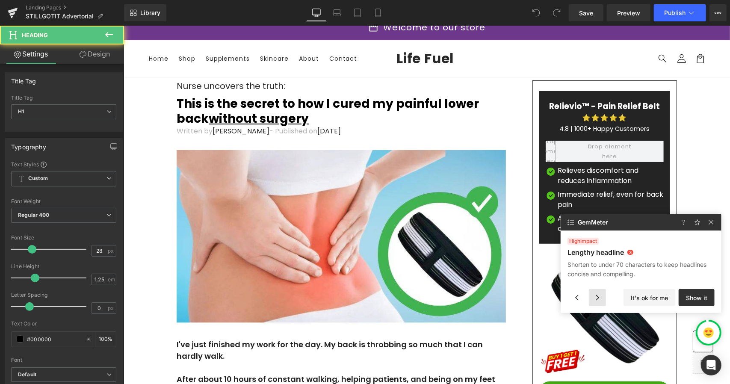
click at [600, 296] on div at bounding box center [597, 297] width 17 height 17
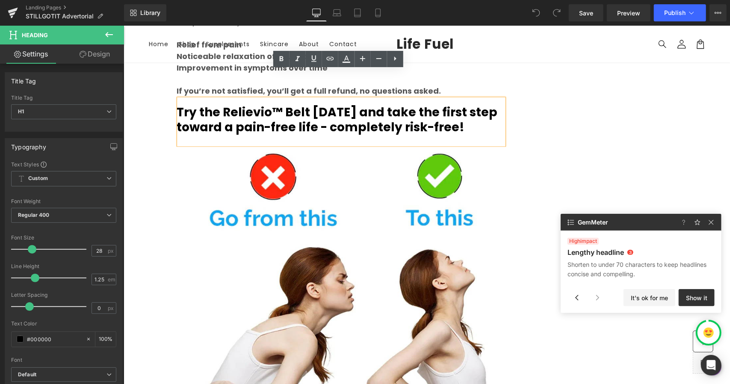
scroll to position [5531, 0]
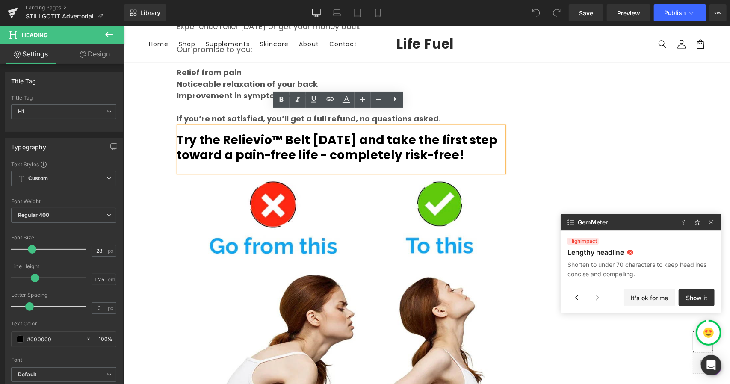
click at [206, 78] on strong "Noticeable relaxation of your back" at bounding box center [246, 83] width 141 height 11
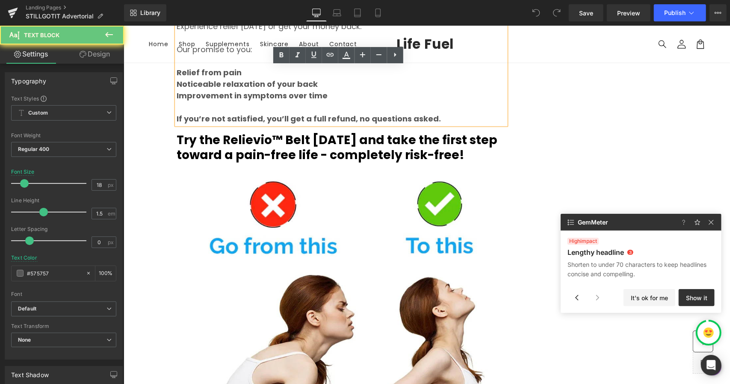
click at [206, 78] on strong "Noticeable relaxation of your back" at bounding box center [246, 83] width 141 height 11
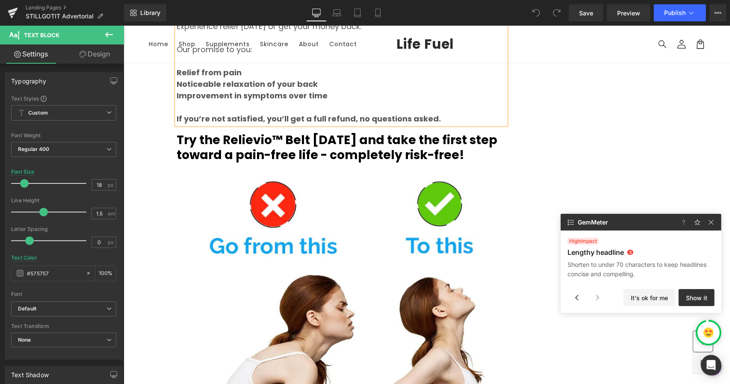
click at [657, 301] on button "It's ok for me" at bounding box center [650, 297] width 52 height 17
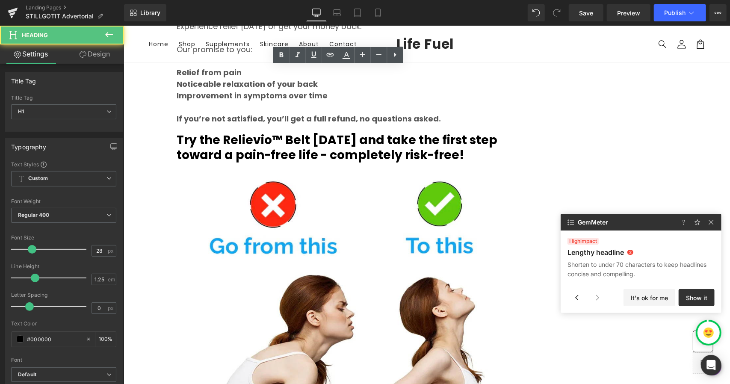
click at [657, 301] on button "It's ok for me" at bounding box center [650, 297] width 52 height 17
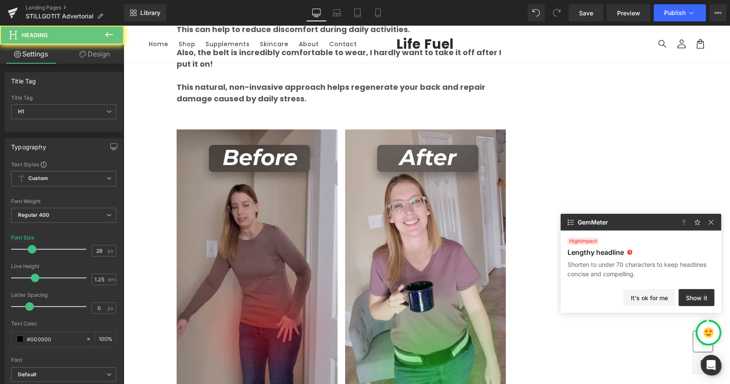
click at [657, 301] on button "It's ok for me" at bounding box center [650, 297] width 52 height 17
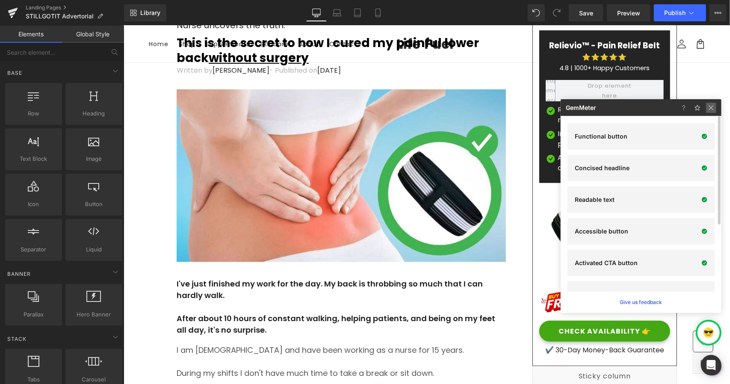
drag, startPoint x: 712, startPoint y: 108, endPoint x: 587, endPoint y: 85, distance: 126.5
click at [712, 108] on img at bounding box center [711, 108] width 10 height 10
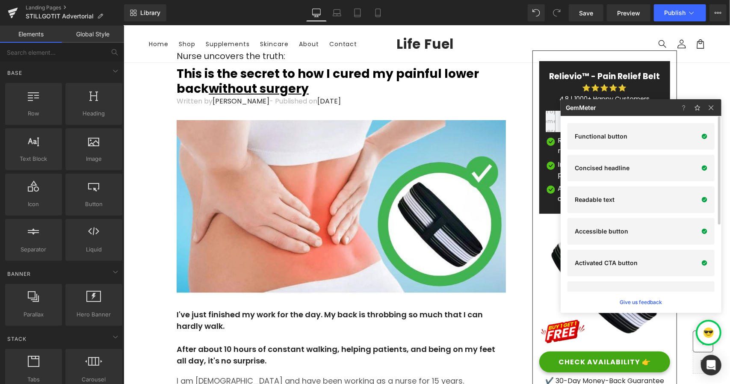
scroll to position [38, 0]
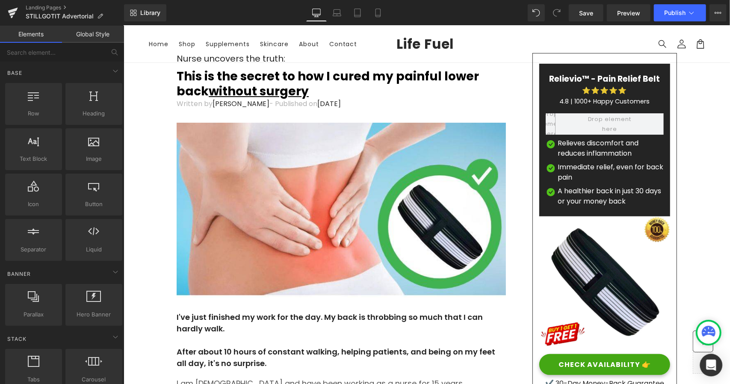
click at [709, 363] on icon "Open Intercom Messenger" at bounding box center [711, 365] width 10 height 11
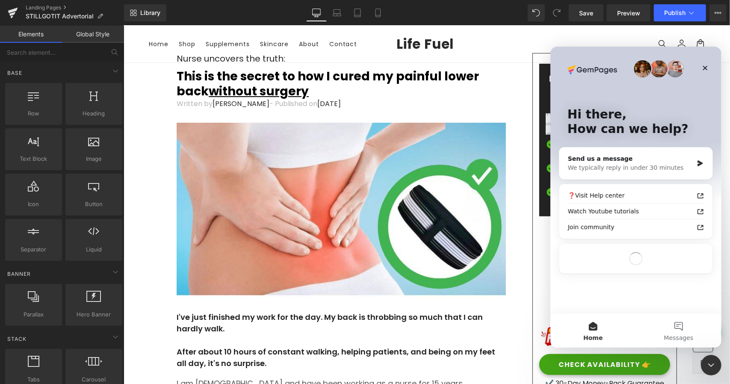
scroll to position [0, 0]
click at [671, 333] on button "Messages" at bounding box center [679, 330] width 86 height 34
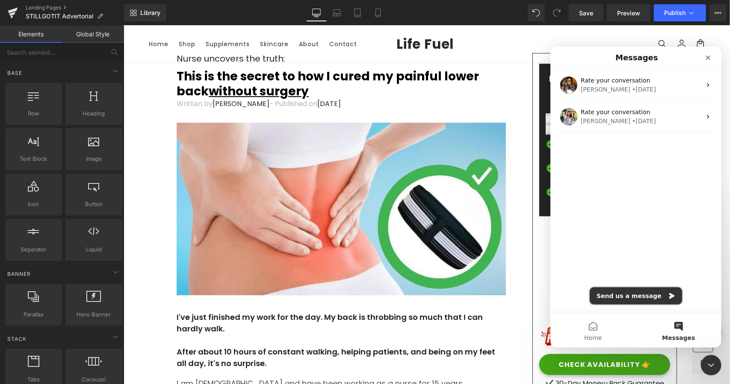
click at [623, 293] on button "Send us a message" at bounding box center [635, 295] width 92 height 17
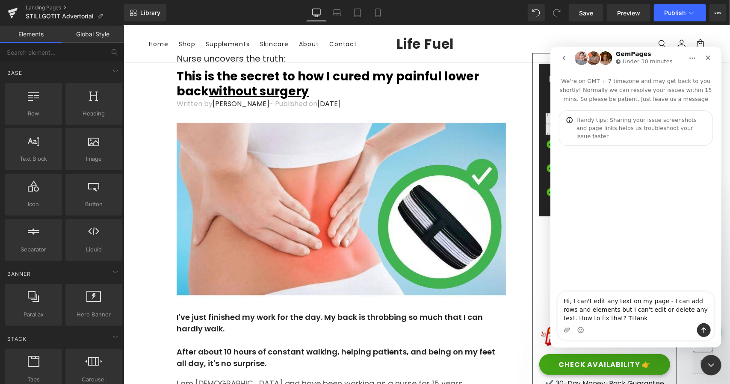
type textarea "Hi, I can't edit any text on my page - I can add rows and elements but I can't …"
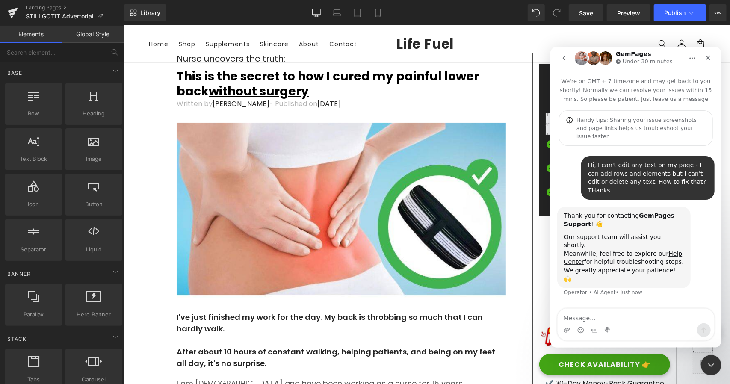
click at [12, 13] on div at bounding box center [365, 179] width 730 height 358
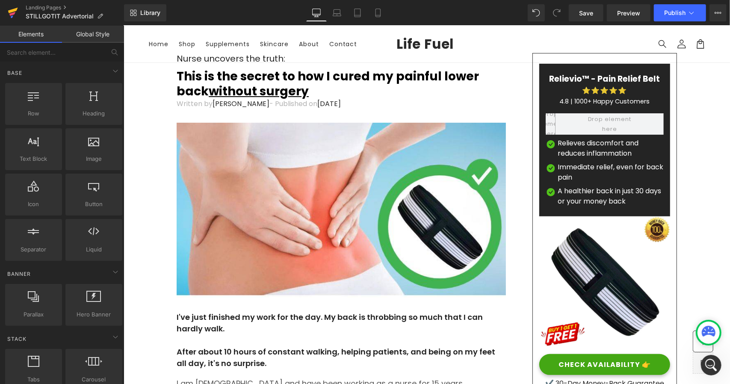
click at [12, 12] on icon at bounding box center [13, 11] width 10 height 6
click at [710, 372] on div "Open Intercom Messenger" at bounding box center [710, 364] width 28 height 28
